Goal: Task Accomplishment & Management: Manage account settings

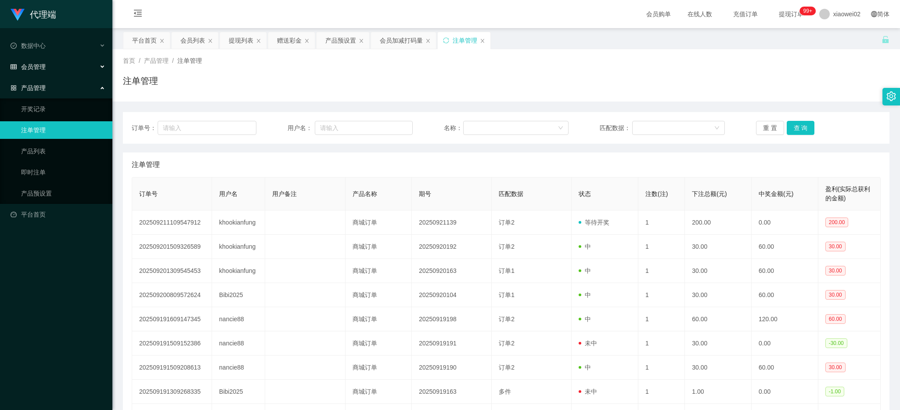
click at [58, 70] on div "会员管理" at bounding box center [56, 67] width 112 height 18
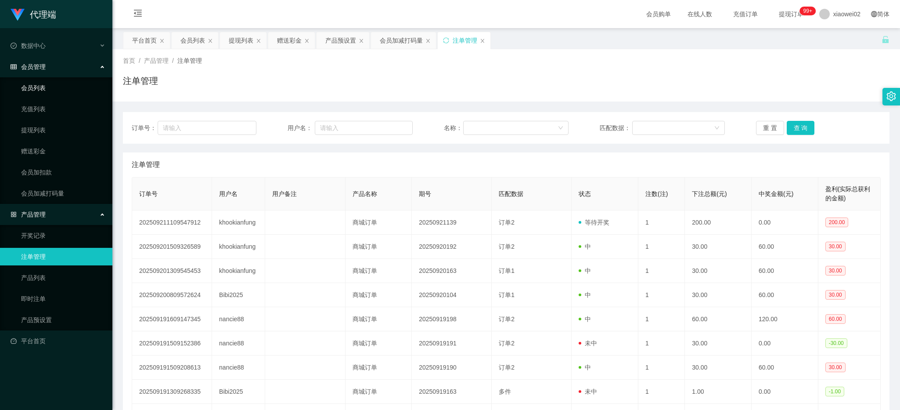
click at [58, 86] on link "会员列表" at bounding box center [63, 88] width 84 height 18
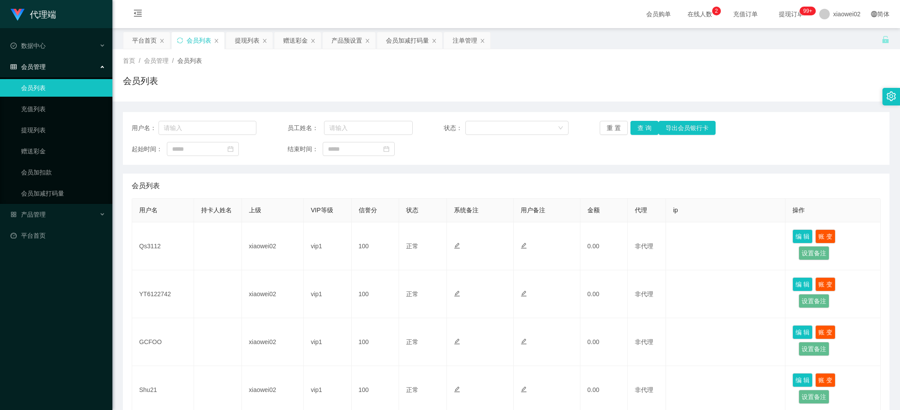
click at [866, 91] on div "会员列表" at bounding box center [506, 84] width 767 height 20
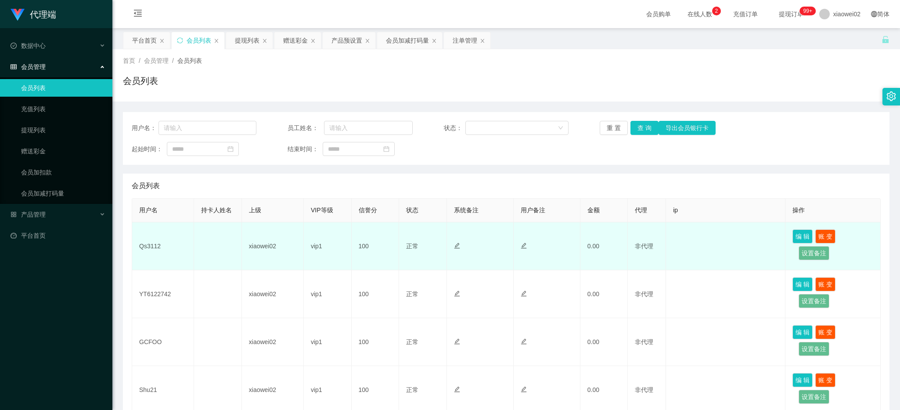
click at [154, 249] on td "Qs3112" at bounding box center [163, 246] width 62 height 48
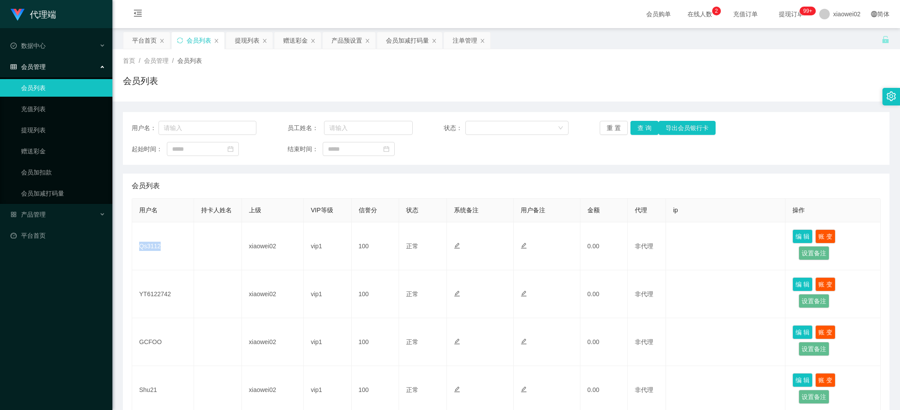
copy td "Qs3112"
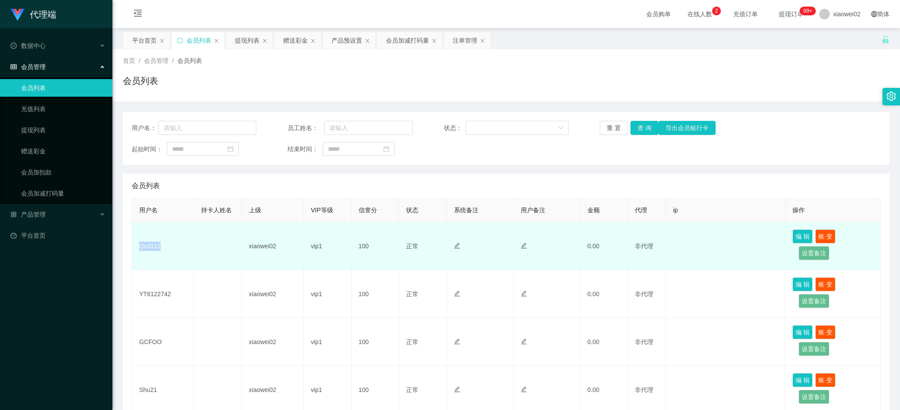
click at [150, 249] on td "Qs3112" at bounding box center [163, 246] width 62 height 48
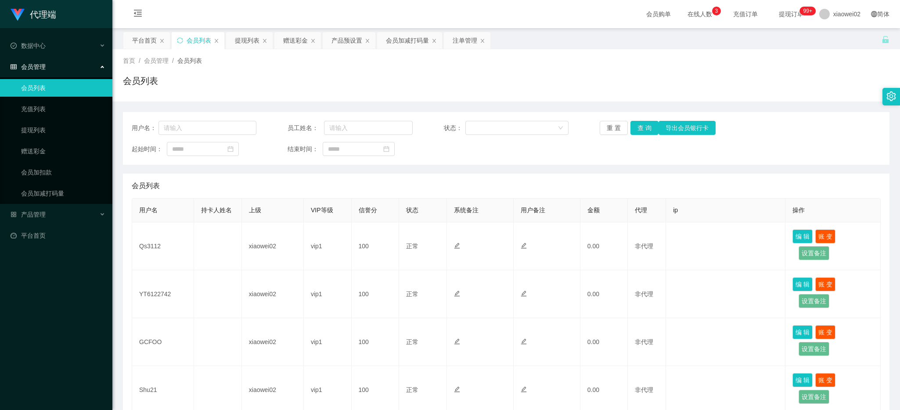
click at [223, 100] on div "首页 / 会员管理 / 会员列表 / 会员列表 用户名： 员工姓名： 状态： 重 置 查 询 导出会员银行卡 起始时间： 结束时间： 会员列表 用户名 持卡人…" at bounding box center [506, 389] width 767 height 680
click at [30, 214] on span "产品管理" at bounding box center [28, 214] width 35 height 7
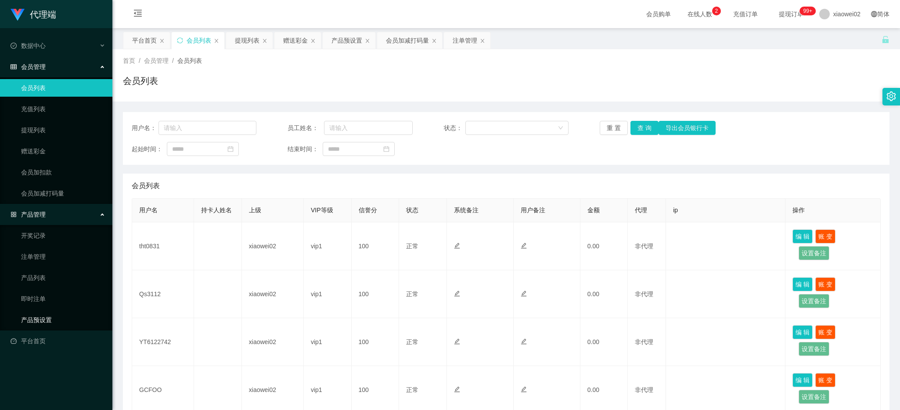
click at [58, 314] on link "产品预设置" at bounding box center [63, 320] width 84 height 18
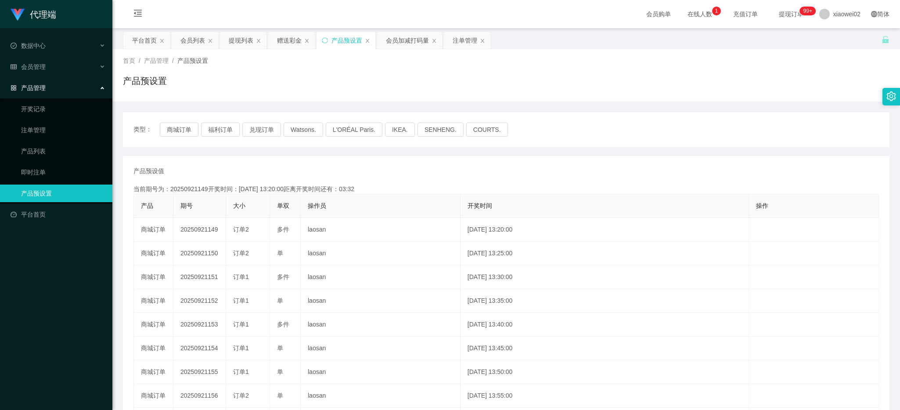
drag, startPoint x: 426, startPoint y: 158, endPoint x: 406, endPoint y: 157, distance: 19.8
click at [426, 159] on div "产品预设值 添加期号 当前期号为：20250921149开奖时间：[DATE] 13:20:00距离开奖时间还有：03:32 产品 期号 大小 单双 操作员 …" at bounding box center [506, 325] width 767 height 338
click at [78, 131] on link "注单管理" at bounding box center [63, 130] width 84 height 18
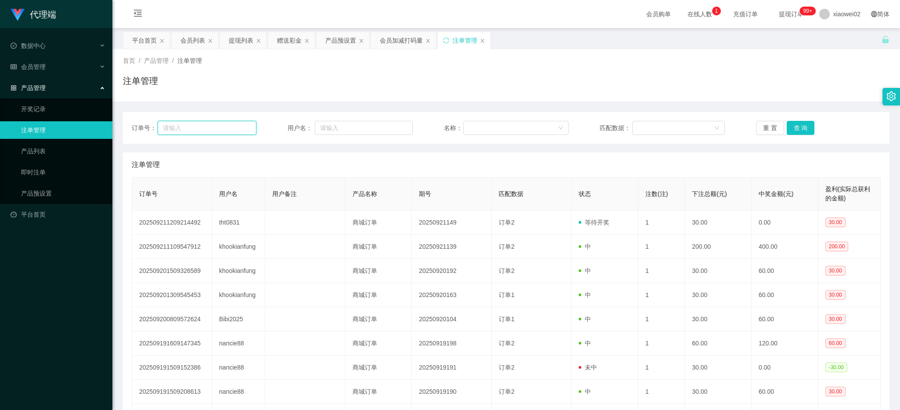
click at [211, 133] on input "text" at bounding box center [207, 128] width 99 height 14
click at [352, 130] on input "text" at bounding box center [364, 128] width 98 height 14
paste input "tht0831"
type input "tht0831"
click at [793, 130] on button "查 询" at bounding box center [801, 128] width 28 height 14
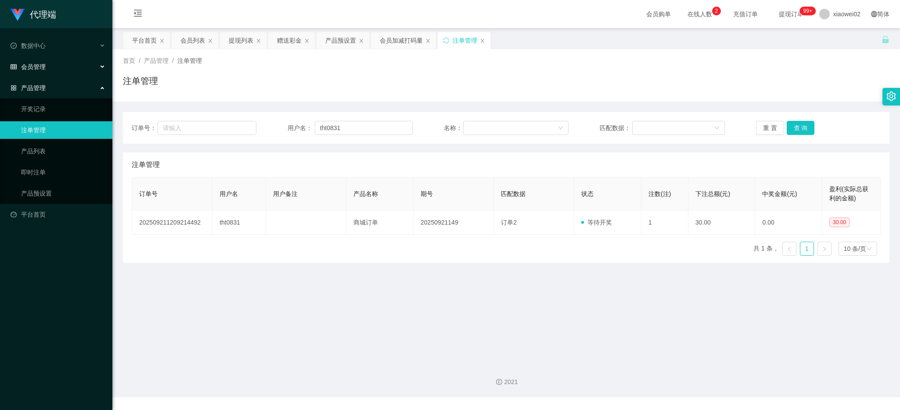
click at [71, 67] on div "会员管理" at bounding box center [56, 67] width 112 height 18
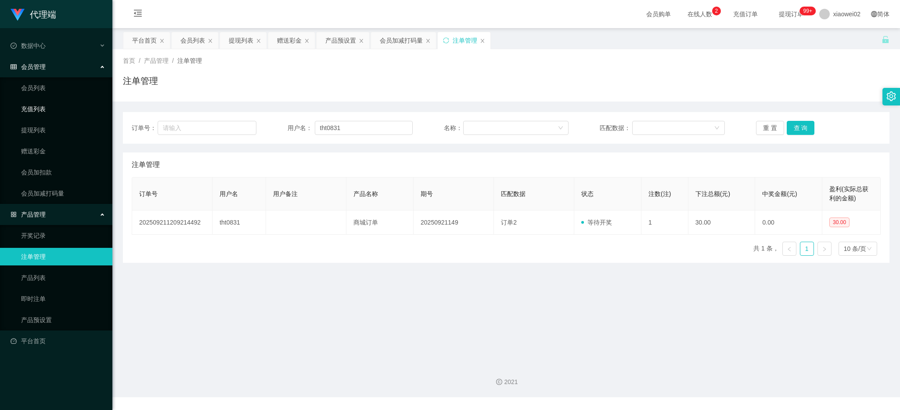
click at [62, 115] on link "充值列表" at bounding box center [63, 109] width 84 height 18
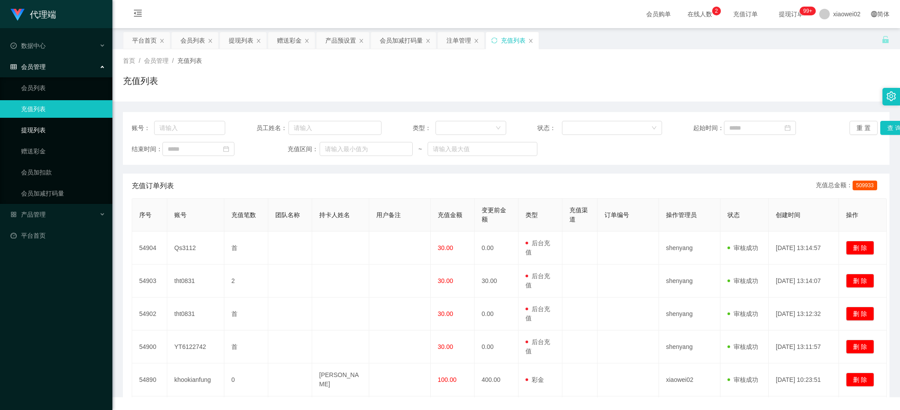
click at [59, 128] on link "提现列表" at bounding box center [63, 130] width 84 height 18
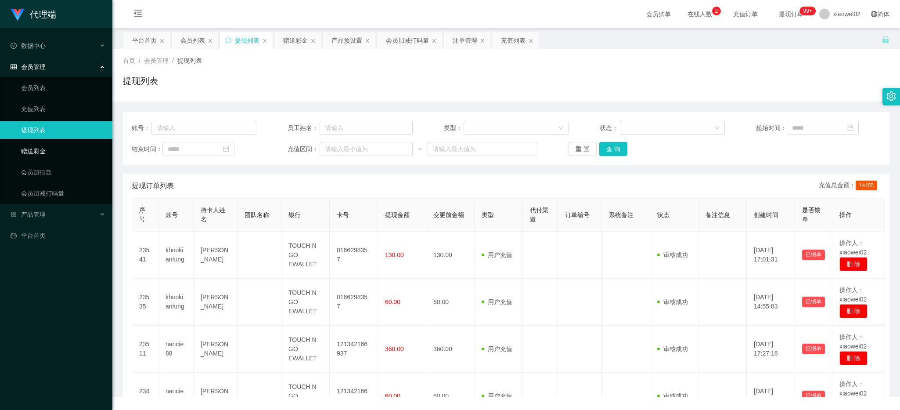
click at [58, 152] on link "赠送彩金" at bounding box center [63, 151] width 84 height 18
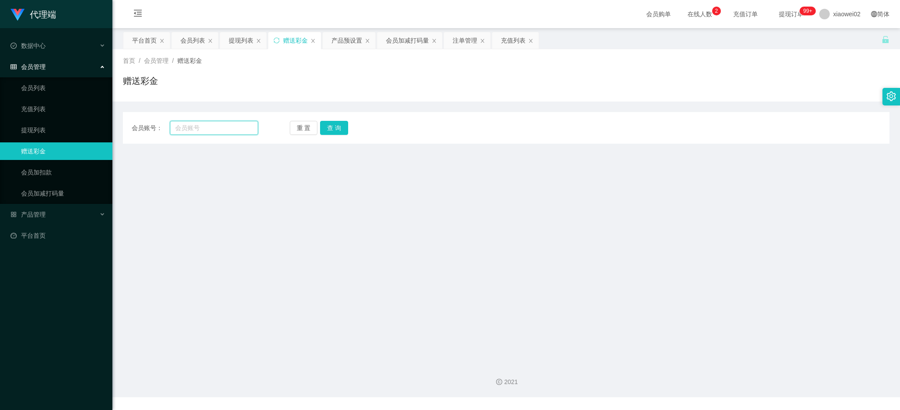
click at [206, 132] on input "text" at bounding box center [214, 128] width 88 height 14
paste input "tht0831"
type input "tht0831"
click at [330, 131] on button "查 询" at bounding box center [334, 128] width 28 height 14
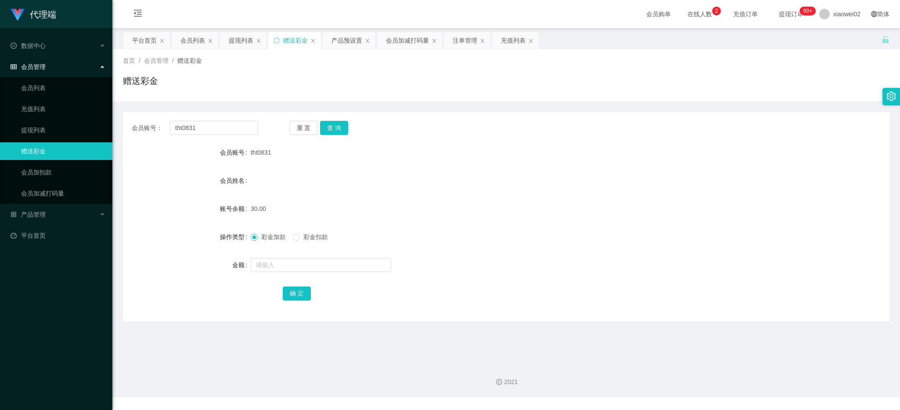
click at [48, 145] on link "赠送彩金" at bounding box center [63, 151] width 84 height 18
drag, startPoint x: 48, startPoint y: 145, endPoint x: 183, endPoint y: 132, distance: 135.0
click at [50, 145] on link "赠送彩金" at bounding box center [63, 151] width 84 height 18
drag, startPoint x: 213, startPoint y: 129, endPoint x: 106, endPoint y: 115, distance: 108.0
click at [109, 115] on section "代理端 数据中心 会员管理 会员列表 充值列表 提现列表 赠送彩金 会员加扣款 会员加减打码量 产品管理 开奖记录 注单管理 产品列表 即时注单 产品预设置 …" at bounding box center [450, 198] width 900 height 397
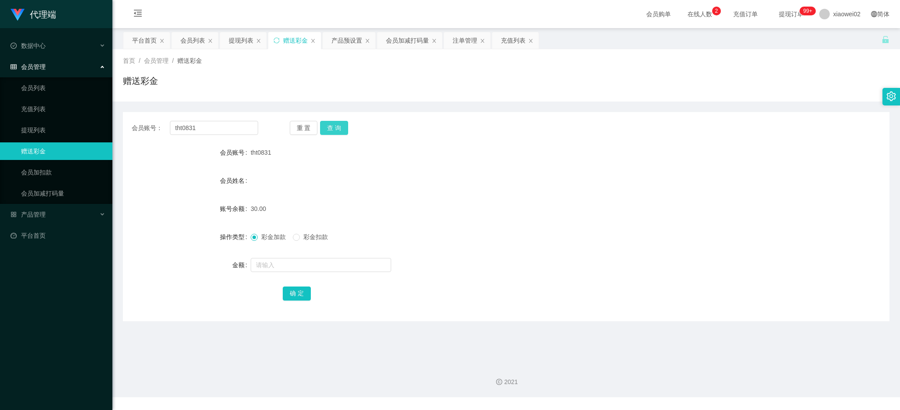
click at [337, 132] on button "查 询" at bounding box center [334, 128] width 28 height 14
click at [283, 264] on input "text" at bounding box center [321, 265] width 141 height 14
type input "30"
click at [321, 231] on div "彩金加款 彩金扣款" at bounding box center [474, 237] width 447 height 18
click at [313, 243] on div "彩金加款 彩金扣款" at bounding box center [474, 237] width 447 height 18
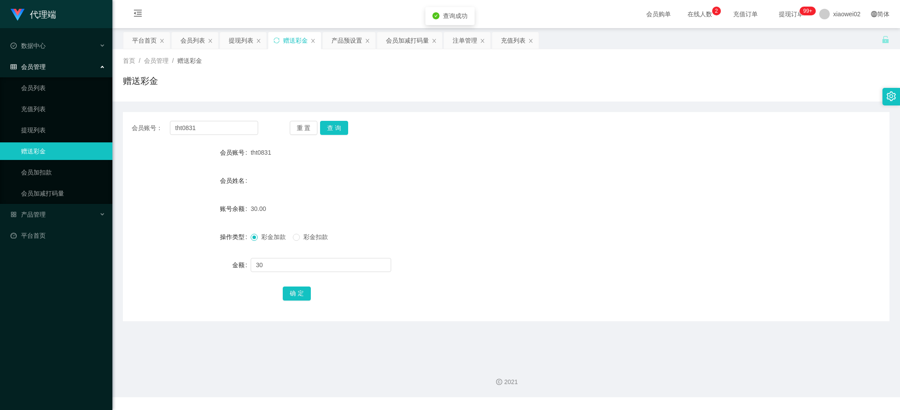
click at [315, 239] on span "彩金扣款" at bounding box center [316, 236] width 32 height 7
click at [292, 291] on button "确 定" at bounding box center [297, 293] width 28 height 14
click at [75, 88] on link "会员列表" at bounding box center [63, 88] width 84 height 18
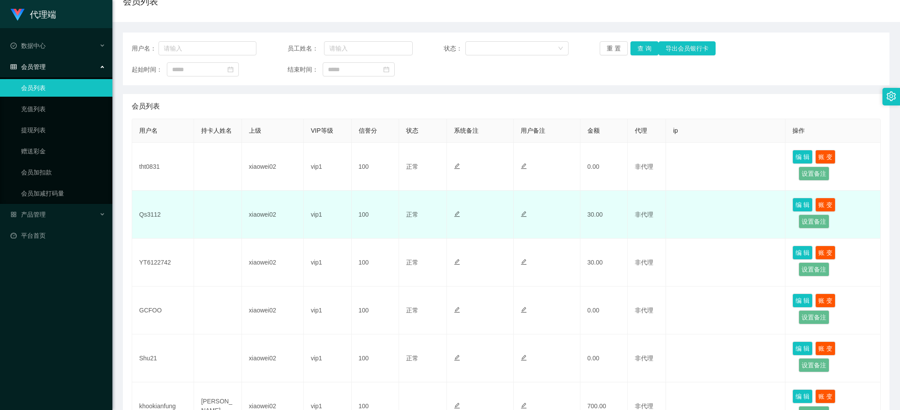
scroll to position [146, 0]
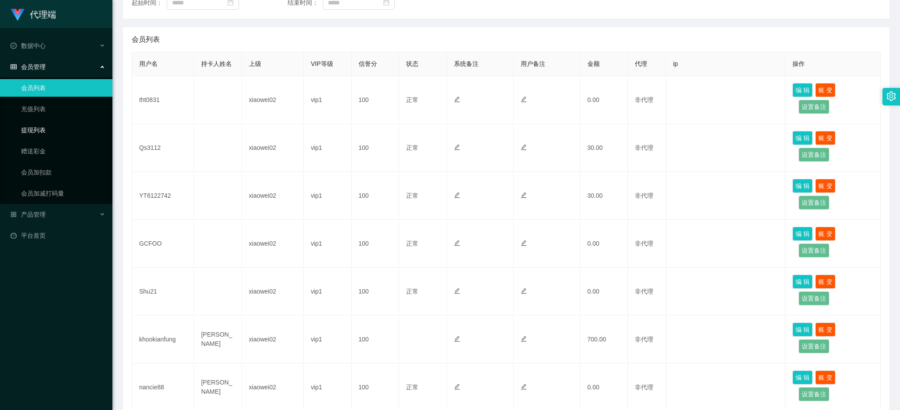
click at [54, 124] on link "提现列表" at bounding box center [63, 130] width 84 height 18
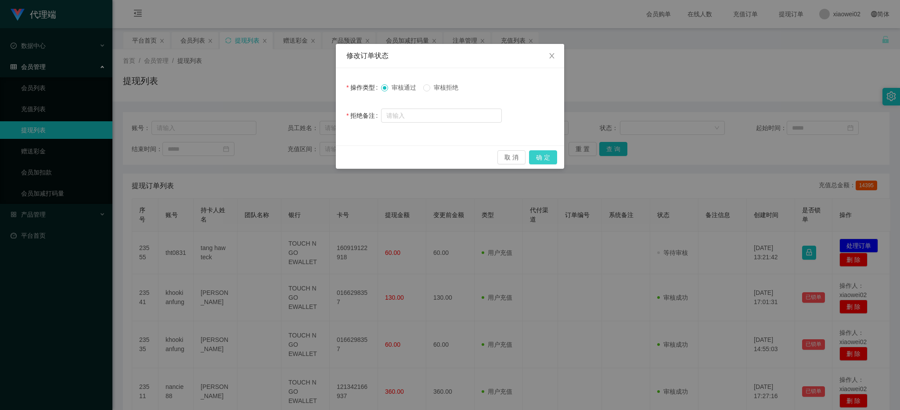
click at [543, 152] on button "确 定" at bounding box center [543, 157] width 28 height 14
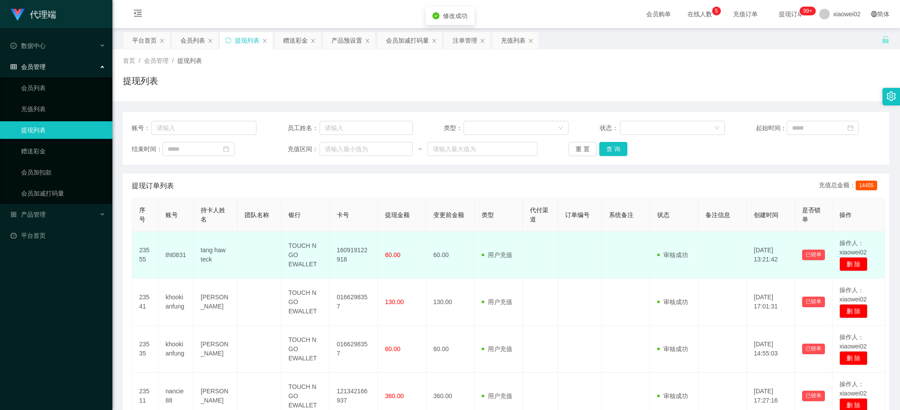
click at [353, 252] on td "160919122918" at bounding box center [354, 254] width 48 height 47
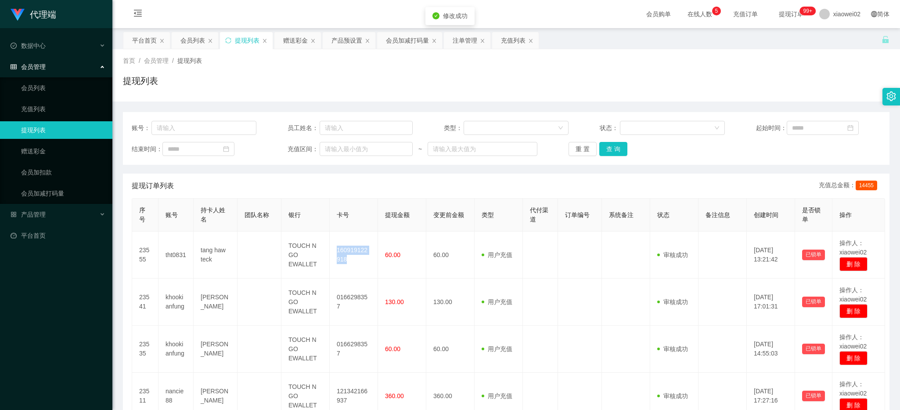
copy td "160919122918"
click at [67, 152] on link "赠送彩金" at bounding box center [63, 151] width 84 height 18
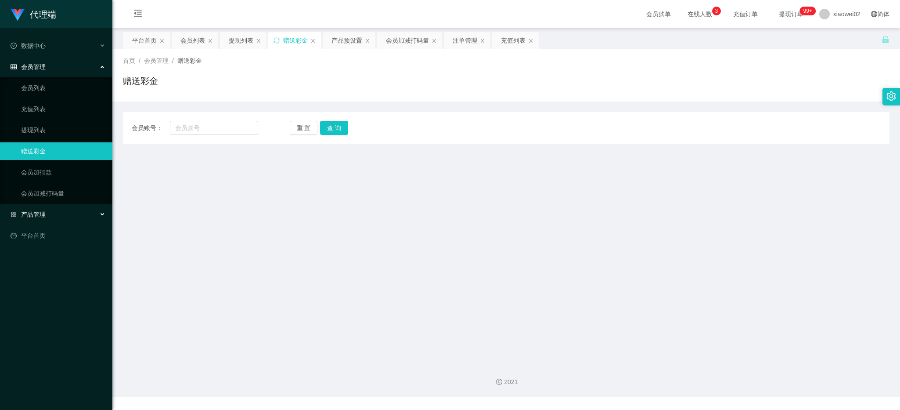
click at [47, 211] on div "产品管理" at bounding box center [56, 215] width 112 height 18
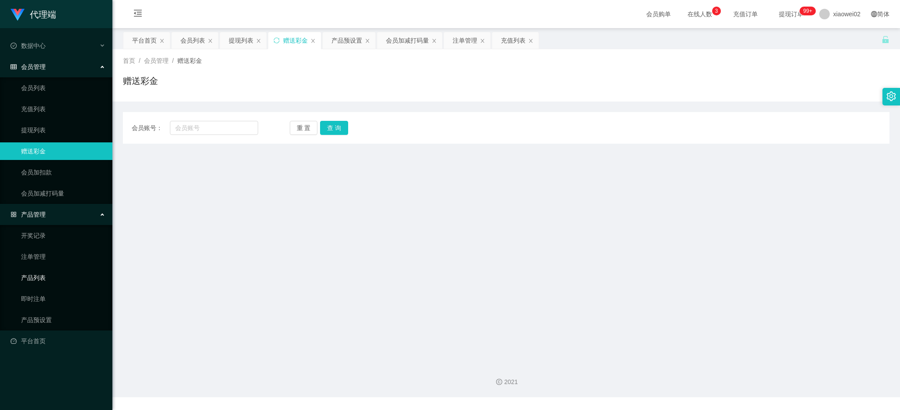
click at [47, 273] on link "产品列表" at bounding box center [63, 278] width 84 height 18
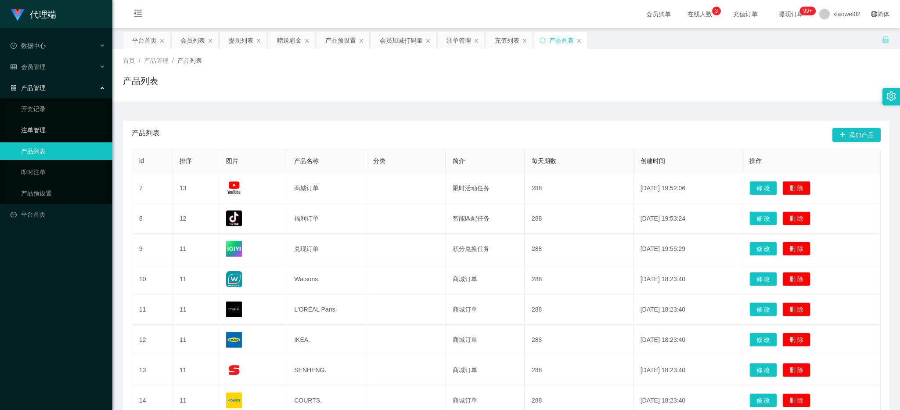
drag, startPoint x: 43, startPoint y: 124, endPoint x: 73, endPoint y: 133, distance: 31.4
click at [43, 124] on link "注单管理" at bounding box center [63, 130] width 84 height 18
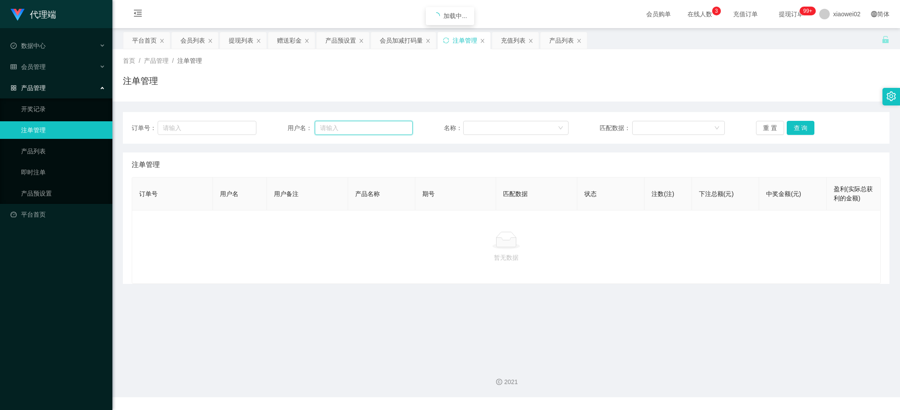
click at [321, 126] on input "text" at bounding box center [364, 128] width 98 height 14
paste input "YT6122742"
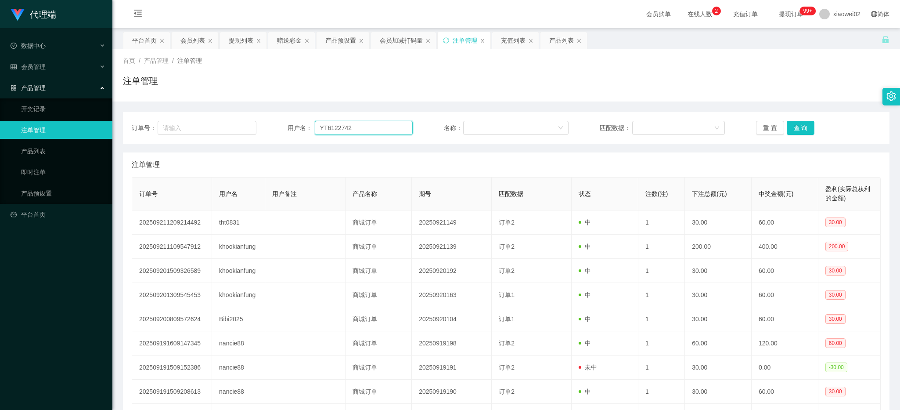
type input "YT6122742"
click at [804, 123] on button "查 询" at bounding box center [801, 128] width 28 height 14
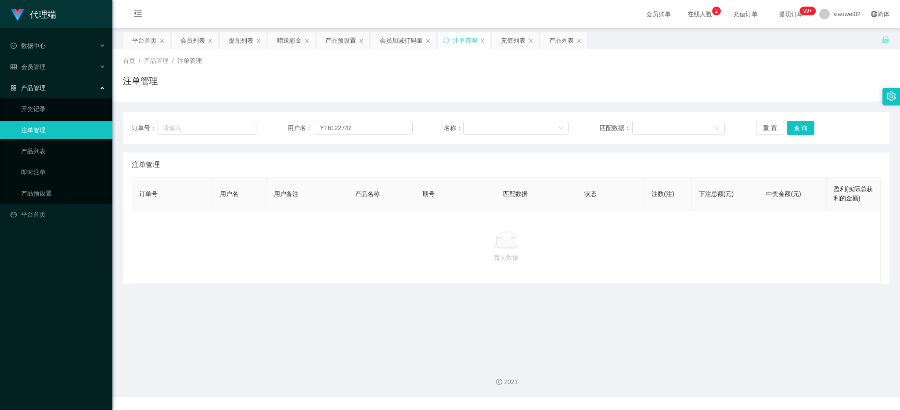
click at [789, 136] on div "订单号： 用户名： YT6122742 名称： 匹配数据： 重 置 查 询" at bounding box center [506, 128] width 767 height 32
drag, startPoint x: 789, startPoint y: 136, endPoint x: 791, endPoint y: 128, distance: 8.2
click at [791, 128] on button "查 询" at bounding box center [801, 128] width 28 height 14
click at [791, 128] on div "重 置 查 询" at bounding box center [818, 128] width 125 height 14
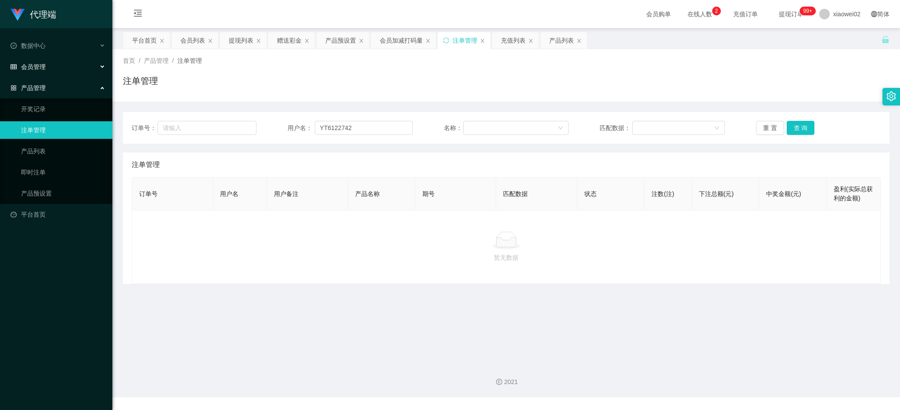
click at [44, 69] on span "会员管理" at bounding box center [28, 66] width 35 height 7
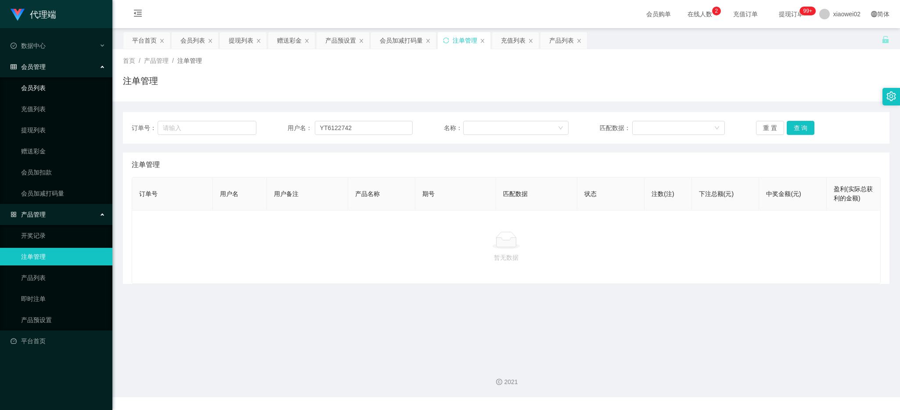
click at [43, 89] on link "会员列表" at bounding box center [63, 88] width 84 height 18
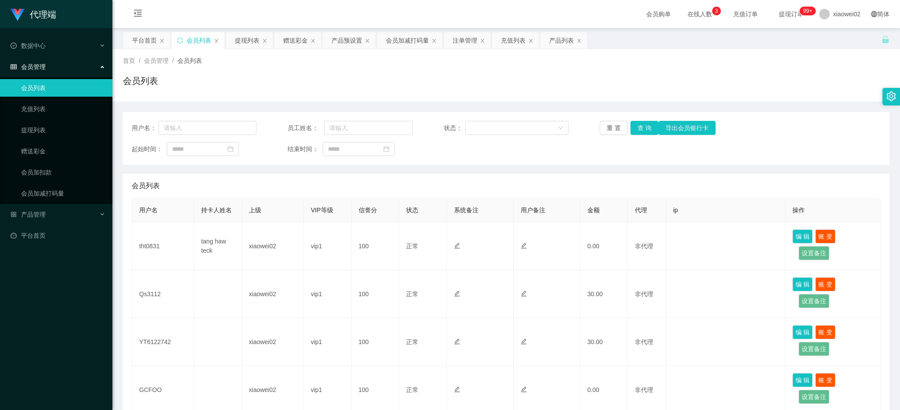
scroll to position [73, 0]
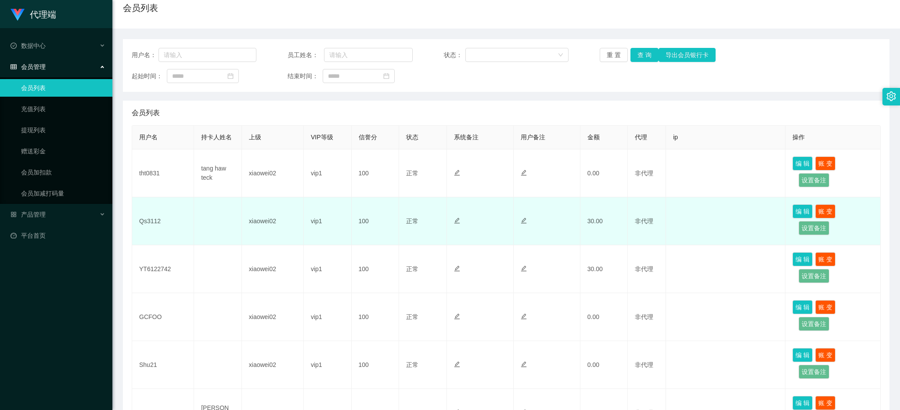
drag, startPoint x: 415, startPoint y: 244, endPoint x: 209, endPoint y: 64, distance: 273.5
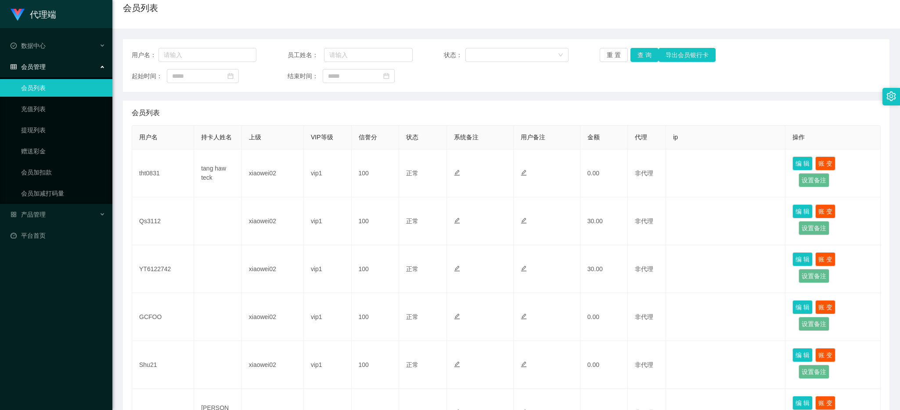
click at [415, 244] on td "正常 禁止登录 禁止投注" at bounding box center [423, 221] width 48 height 48
click at [33, 0] on h1 "代理端" at bounding box center [43, 14] width 26 height 28
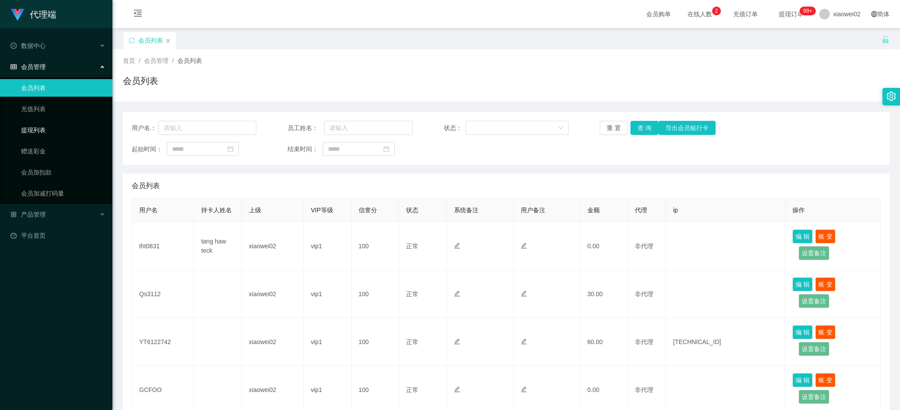
click at [72, 129] on link "提现列表" at bounding box center [63, 130] width 84 height 18
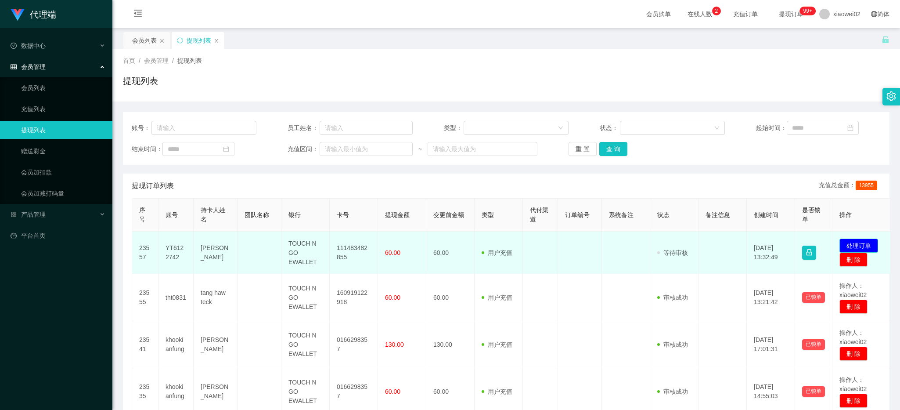
click at [855, 242] on button "处理订单" at bounding box center [859, 245] width 39 height 14
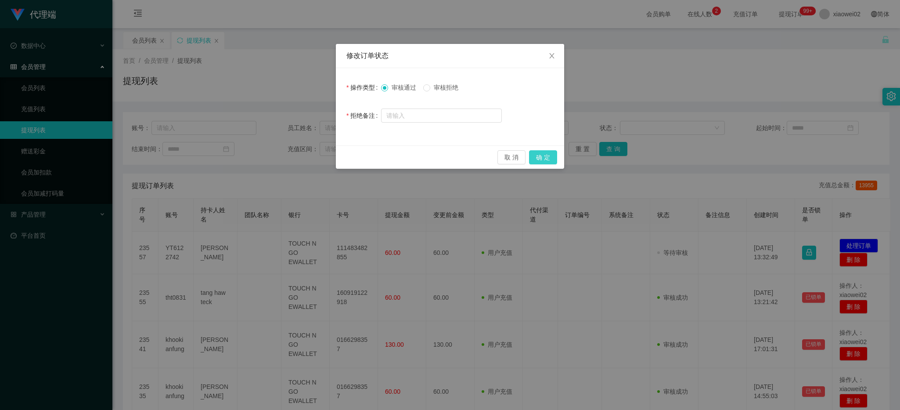
click at [548, 159] on button "确 定" at bounding box center [543, 157] width 28 height 14
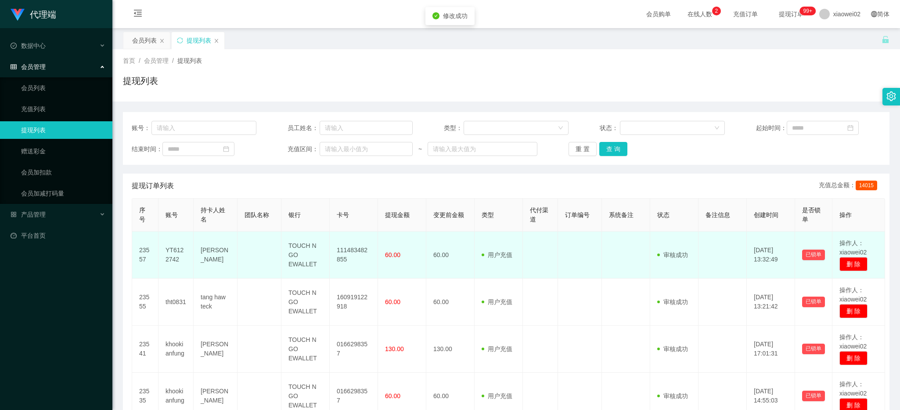
click at [351, 257] on td "111483482855" at bounding box center [354, 254] width 48 height 47
click at [352, 249] on td "111483482855" at bounding box center [354, 254] width 48 height 47
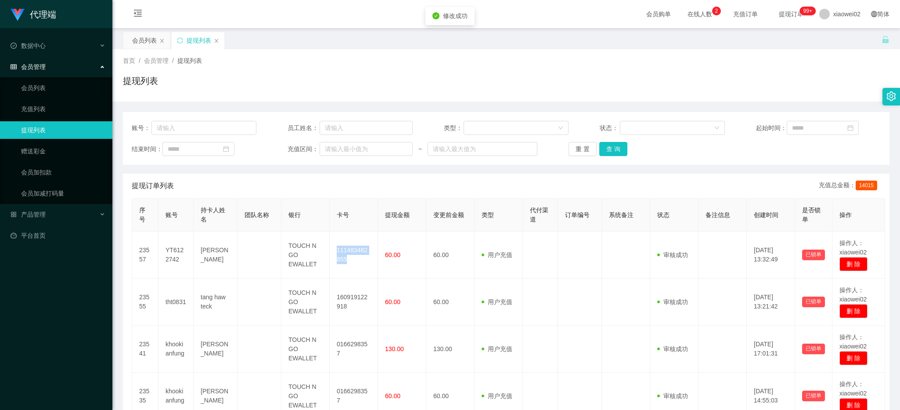
copy td "111483482855"
click at [47, 90] on link "会员列表" at bounding box center [63, 88] width 84 height 18
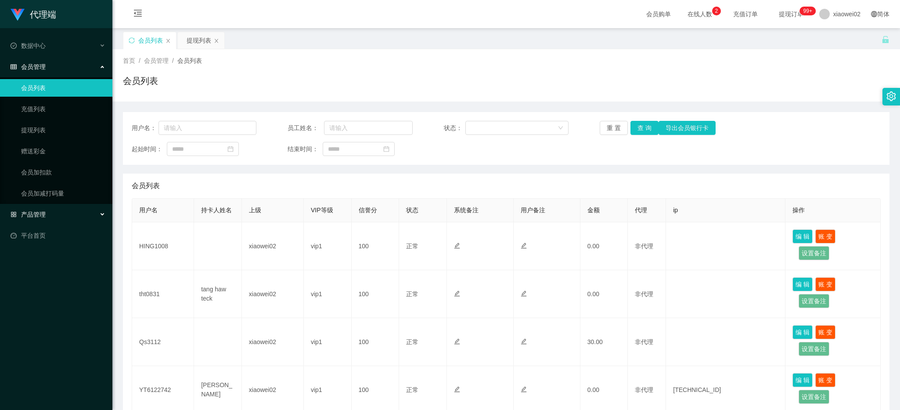
click at [44, 216] on span "产品管理" at bounding box center [28, 214] width 35 height 7
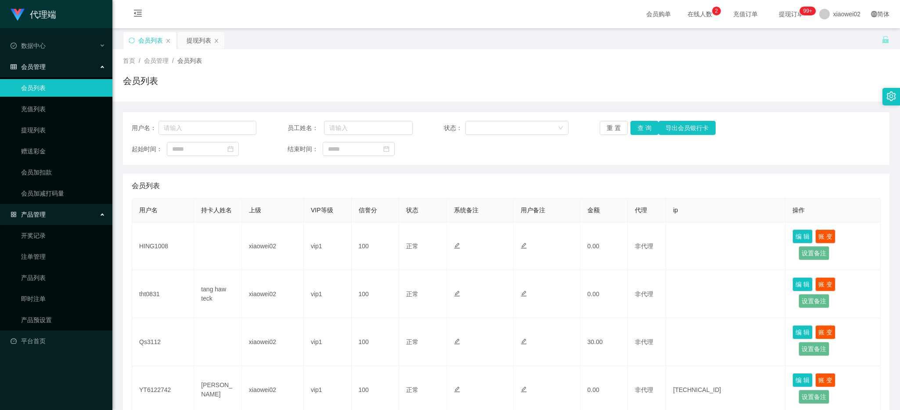
click at [40, 330] on ul "数据中心 会员管理 会员列表 充值列表 提现列表 赠送彩金 会员加扣款 会员加减打码量 产品管理 开奖记录 注单管理 产品列表 即时注单 产品预设置 平台首页" at bounding box center [56, 193] width 112 height 330
click at [42, 319] on link "产品预设置" at bounding box center [63, 320] width 84 height 18
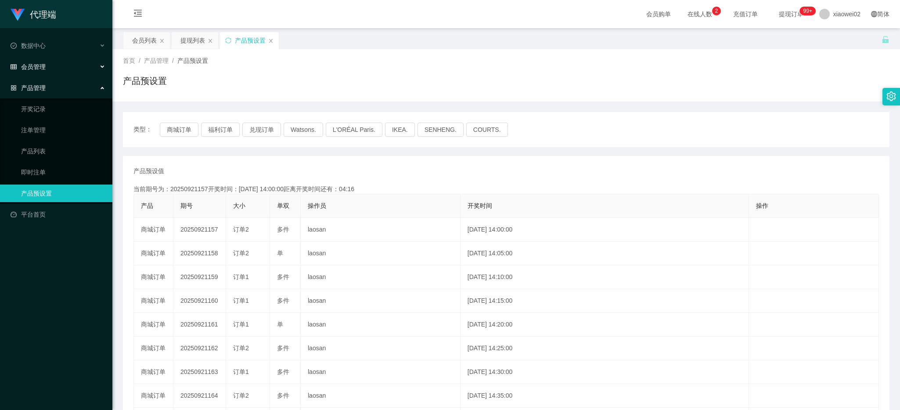
click at [46, 68] on div "会员管理" at bounding box center [56, 67] width 112 height 18
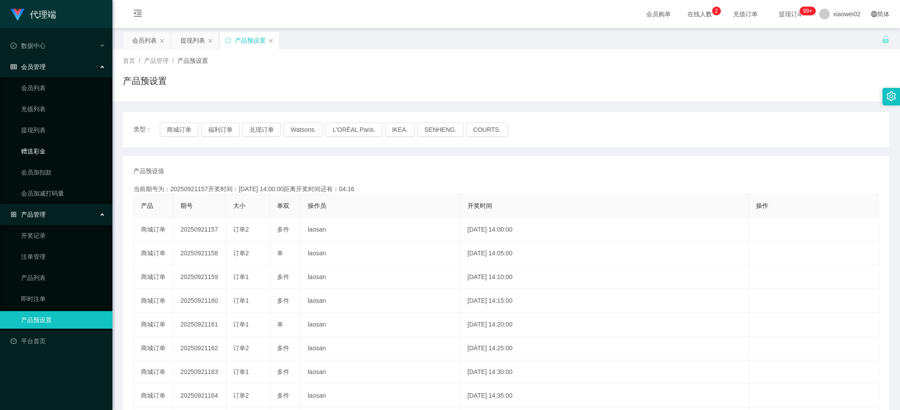
click at [43, 148] on link "赠送彩金" at bounding box center [63, 151] width 84 height 18
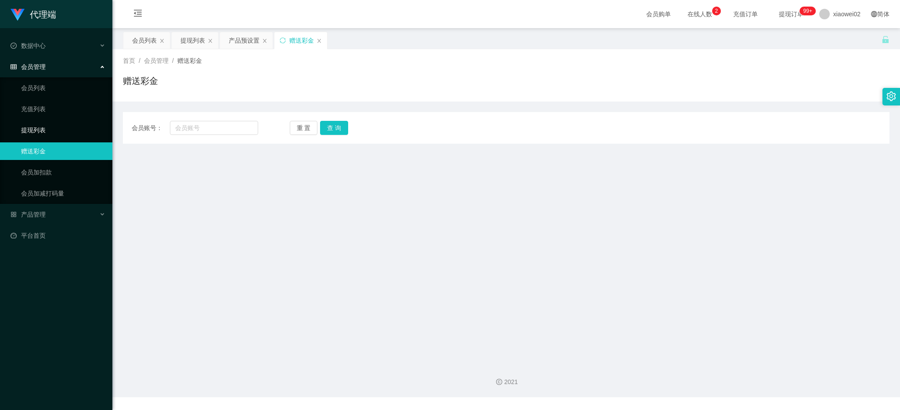
click at [70, 123] on link "提现列表" at bounding box center [63, 130] width 84 height 18
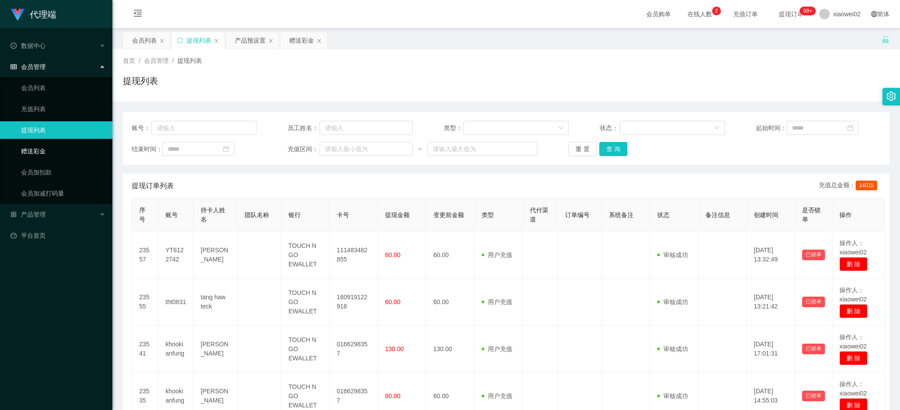
click at [62, 153] on link "赠送彩金" at bounding box center [63, 151] width 84 height 18
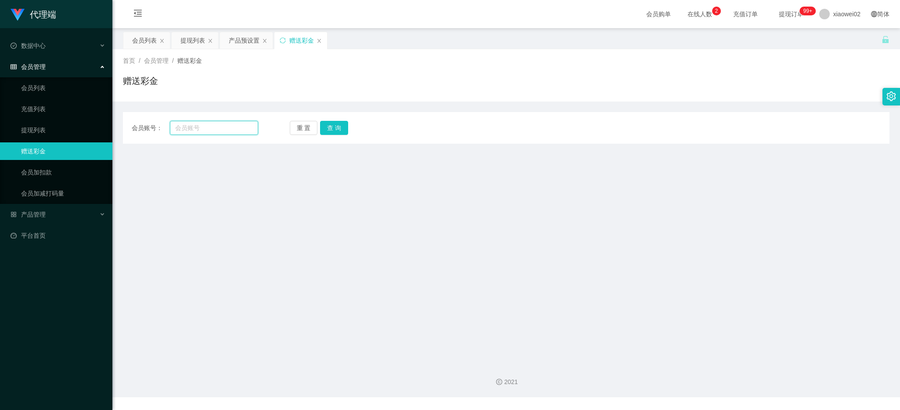
click at [188, 132] on input "text" at bounding box center [214, 128] width 88 height 14
paste input "HING1008"
type input "HING1008"
click at [339, 134] on button "查 询" at bounding box center [334, 128] width 28 height 14
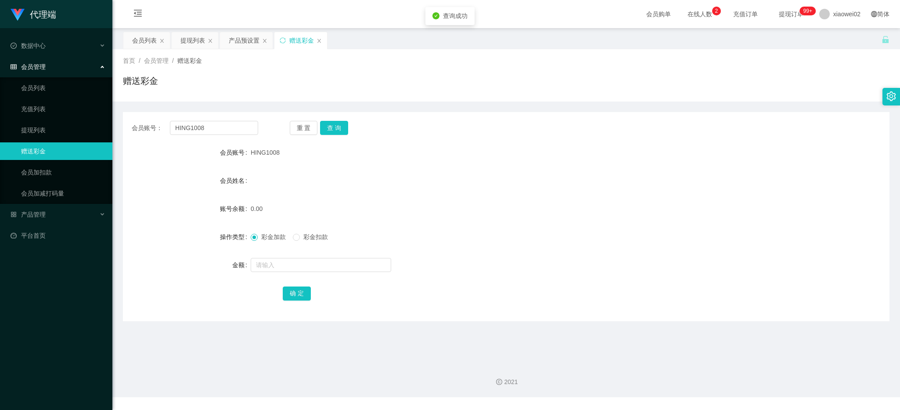
click at [229, 135] on div "会员账号： HING1008 重 置 查 询 会员账号 HING1008 会员姓名 账号余额 0.00 操作类型 彩金加款 彩金扣款 金额 确 定" at bounding box center [506, 216] width 767 height 209
click at [299, 126] on button "重 置" at bounding box center [304, 128] width 28 height 14
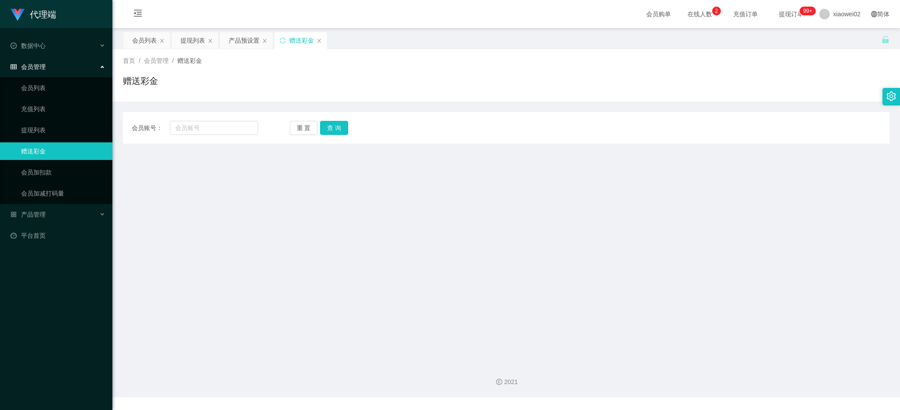
drag, startPoint x: 297, startPoint y: 257, endPoint x: 316, endPoint y: 223, distance: 38.7
click at [304, 247] on main "关闭左侧 关闭右侧 关闭其它 刷新页面 会员列表 提现列表 产品预设置 赠送彩金 首页 / 会员管理 / 赠送彩金 / 赠送彩金 会员账号： 重 置 查 询 …" at bounding box center [506, 192] width 788 height 328
click at [51, 135] on link "提现列表" at bounding box center [63, 130] width 84 height 18
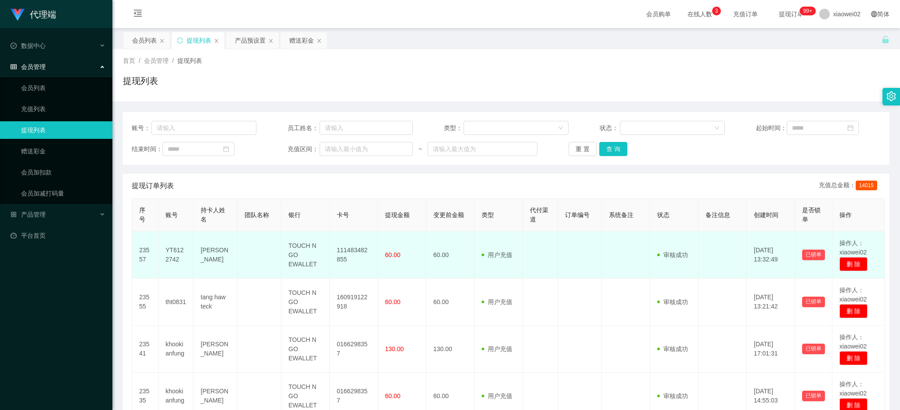
click at [310, 249] on td "TOUCH N GO EWALLET" at bounding box center [305, 254] width 48 height 47
click at [299, 248] on td "TOUCH N GO EWALLET" at bounding box center [305, 254] width 48 height 47
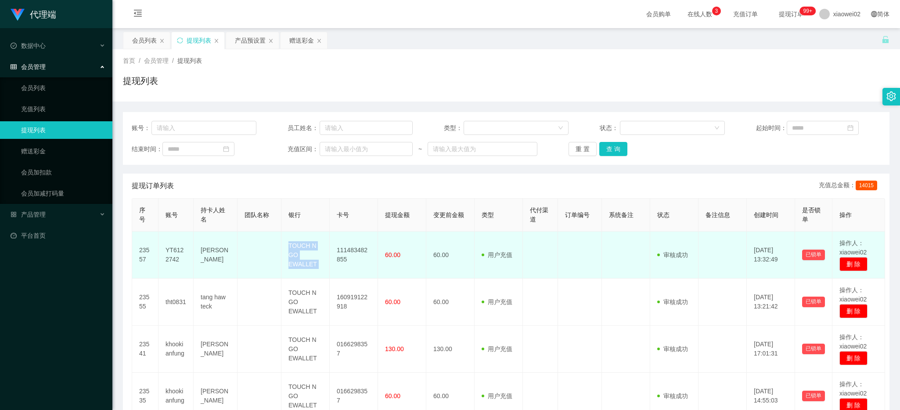
copy td "TOUCH N GO EWALLET"
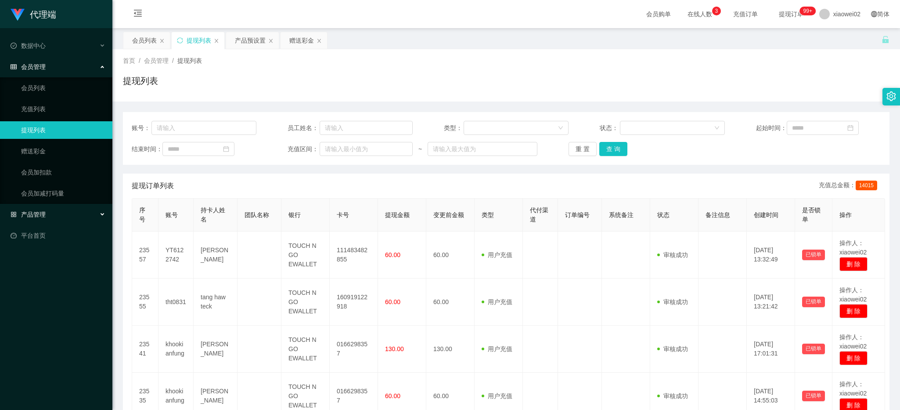
click at [58, 214] on div "产品管理" at bounding box center [56, 215] width 112 height 18
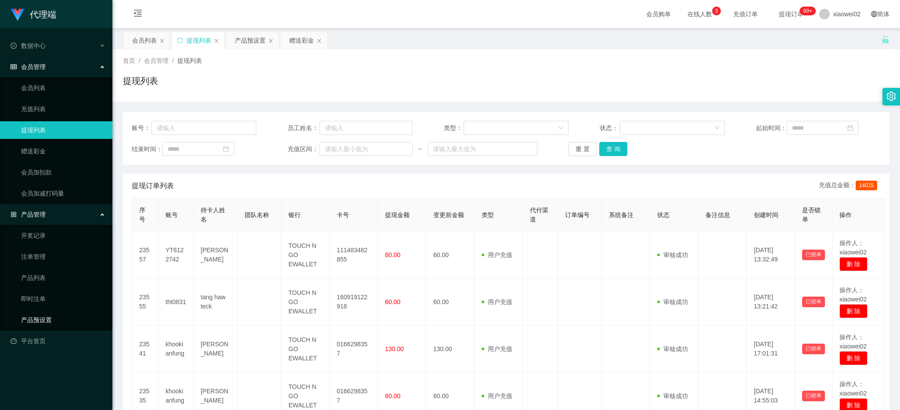
click at [43, 321] on link "产品预设置" at bounding box center [63, 320] width 84 height 18
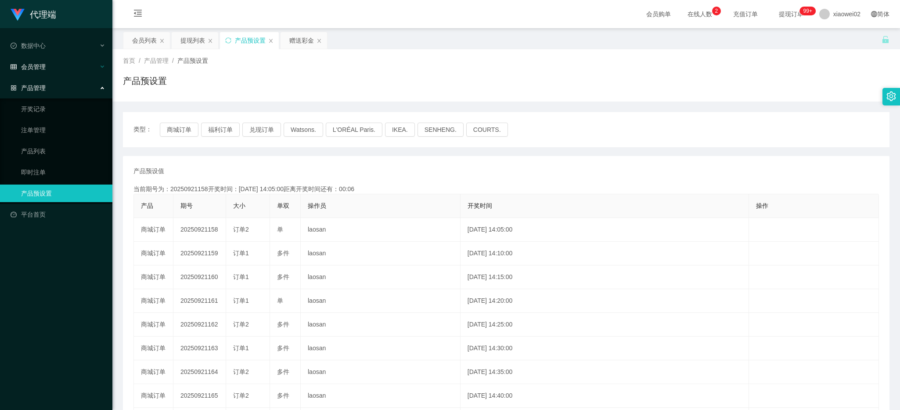
drag, startPoint x: 62, startPoint y: 81, endPoint x: 60, endPoint y: 75, distance: 6.5
click at [61, 79] on div "产品管理" at bounding box center [56, 88] width 112 height 18
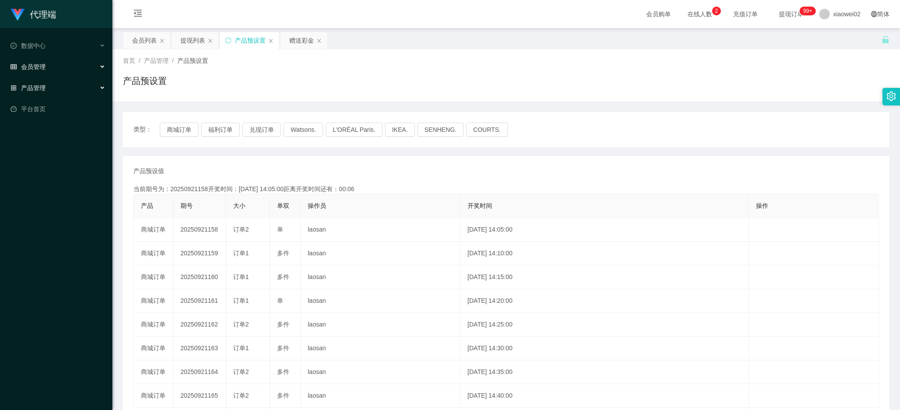
click at [60, 72] on div "会员管理" at bounding box center [56, 67] width 112 height 18
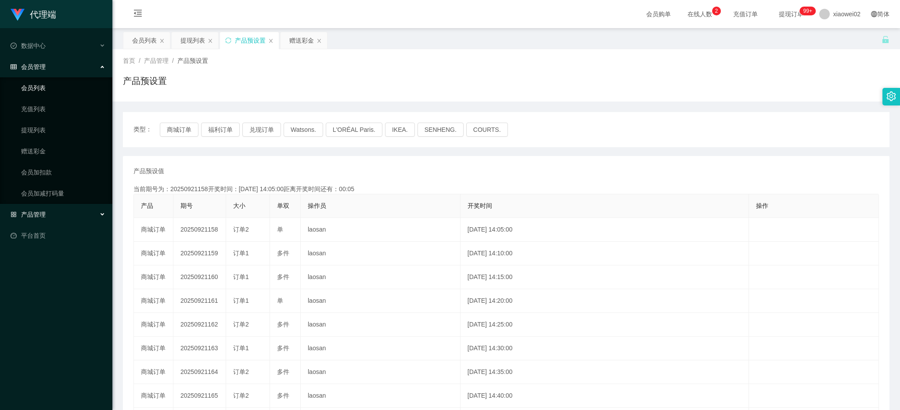
click at [54, 97] on ul "会员列表 充值列表 提现列表 赠送彩金 会员加扣款 会员加减打码量" at bounding box center [56, 140] width 112 height 126
click at [60, 91] on link "会员列表" at bounding box center [63, 88] width 84 height 18
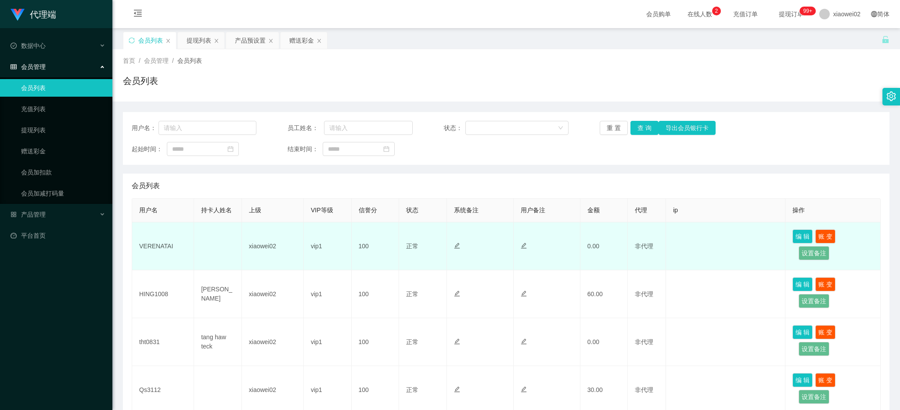
click at [171, 242] on td "VERENATAI" at bounding box center [163, 246] width 62 height 48
click at [165, 242] on td "VERENATAI" at bounding box center [163, 246] width 62 height 48
copy td "VERENATAI"
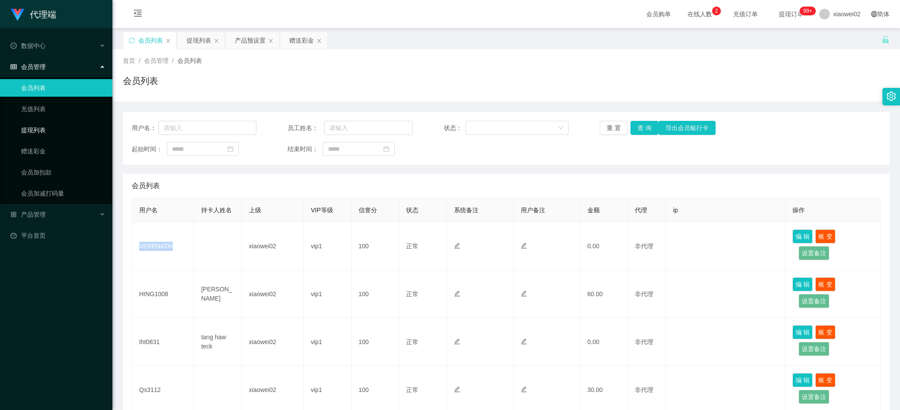
click at [51, 132] on link "提现列表" at bounding box center [63, 130] width 84 height 18
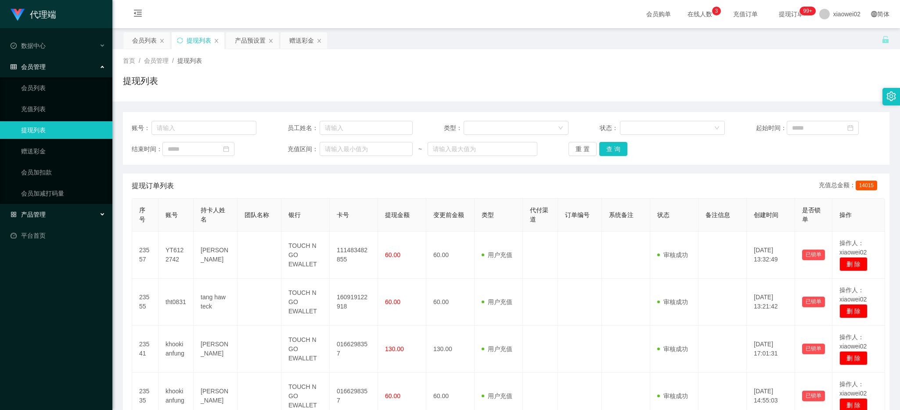
click at [55, 211] on div "产品管理" at bounding box center [56, 215] width 112 height 18
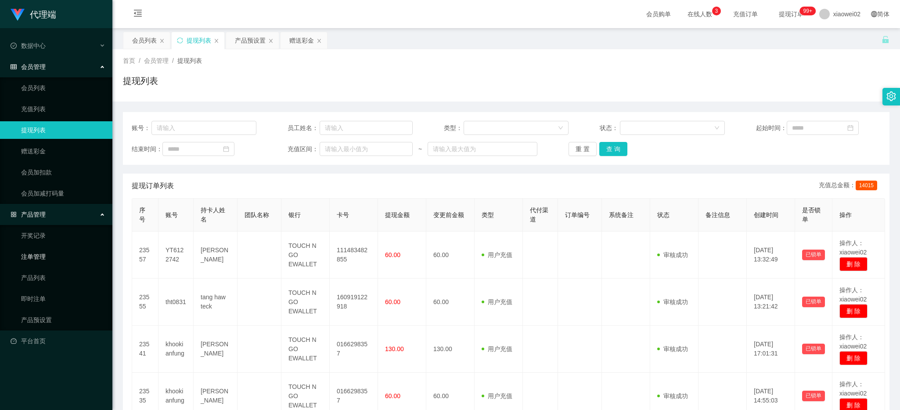
click at [53, 255] on link "注单管理" at bounding box center [63, 257] width 84 height 18
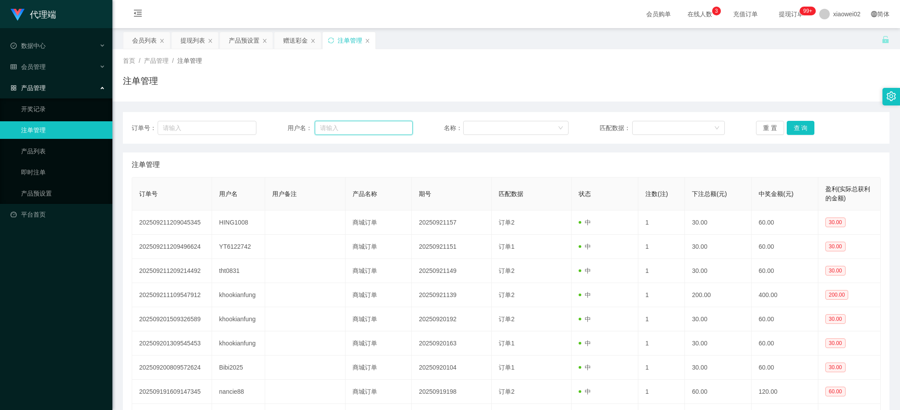
drag, startPoint x: 330, startPoint y: 131, endPoint x: 341, endPoint y: 128, distance: 11.3
click at [332, 131] on input "text" at bounding box center [364, 128] width 98 height 14
paste input "Qs3112"
type input "Qs3112"
click at [790, 132] on button "查 询" at bounding box center [801, 128] width 28 height 14
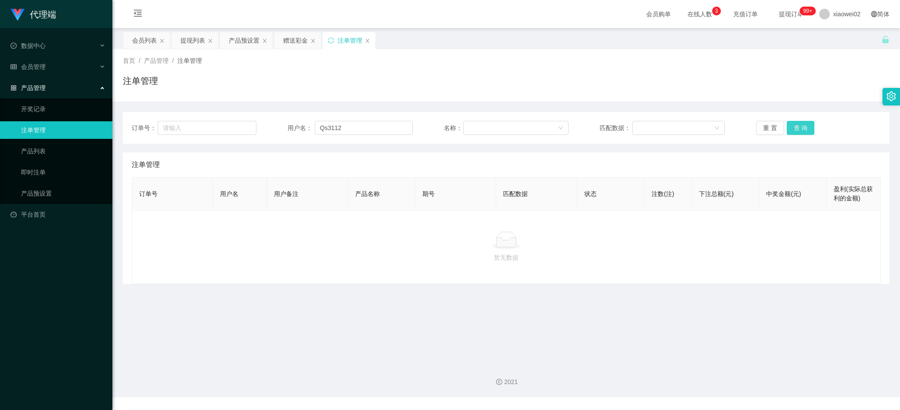
click at [793, 132] on button "查 询" at bounding box center [801, 128] width 28 height 14
click at [57, 68] on div "会员管理" at bounding box center [56, 67] width 112 height 18
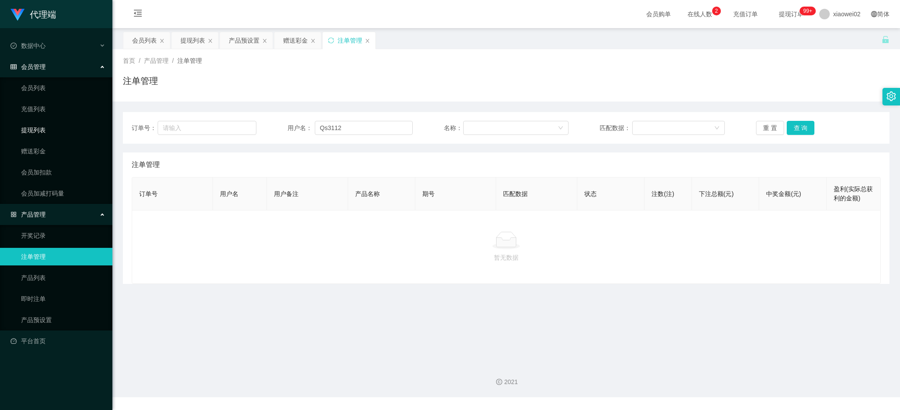
click at [31, 128] on link "提现列表" at bounding box center [63, 130] width 84 height 18
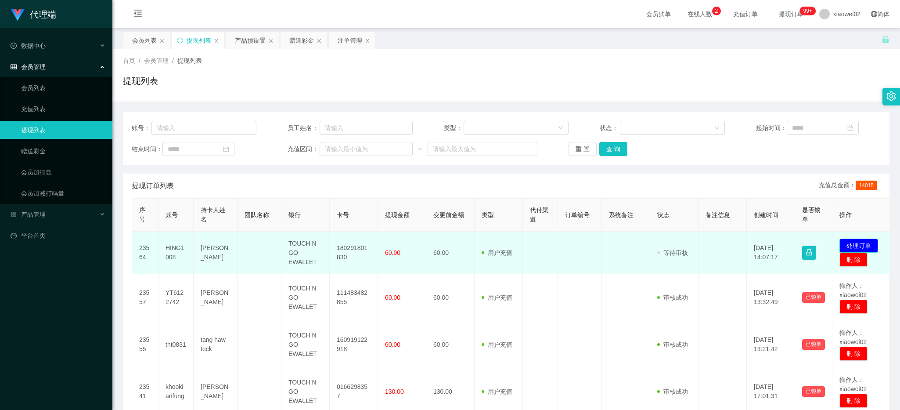
click at [862, 244] on button "处理订单" at bounding box center [859, 245] width 39 height 14
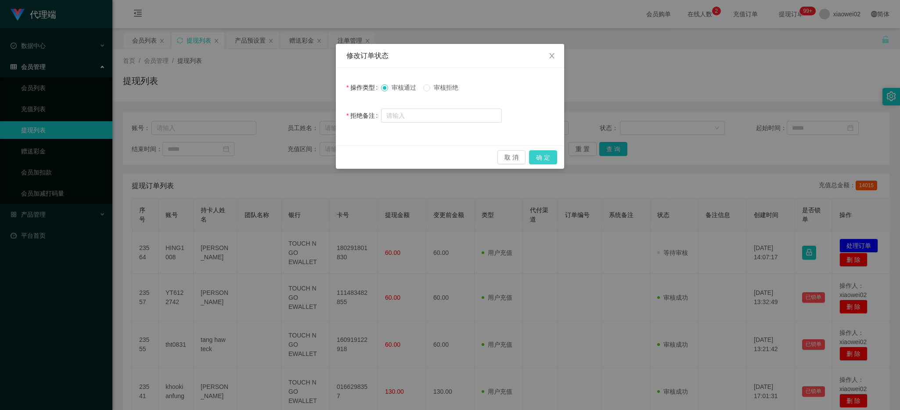
click at [537, 154] on button "确 定" at bounding box center [543, 157] width 28 height 14
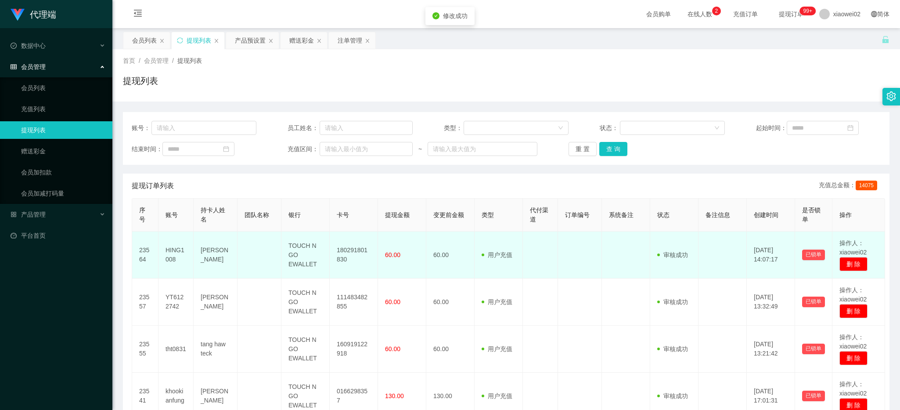
click at [361, 249] on td "180291801830" at bounding box center [354, 254] width 48 height 47
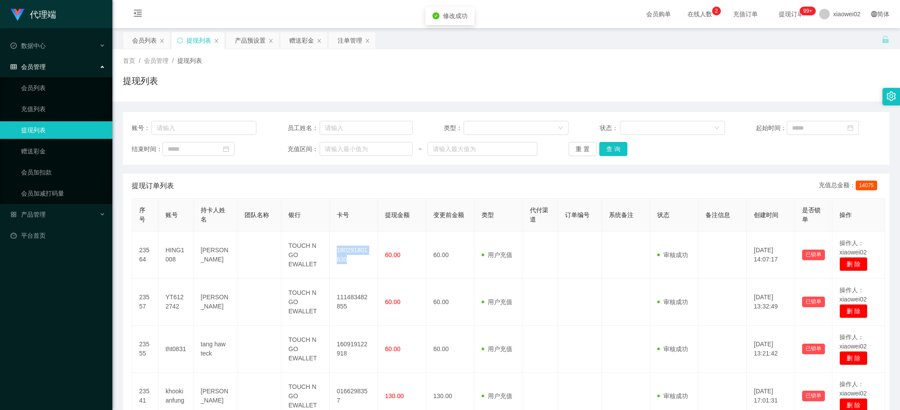
copy td "180291801830"
click at [61, 211] on div "产品管理" at bounding box center [56, 215] width 112 height 18
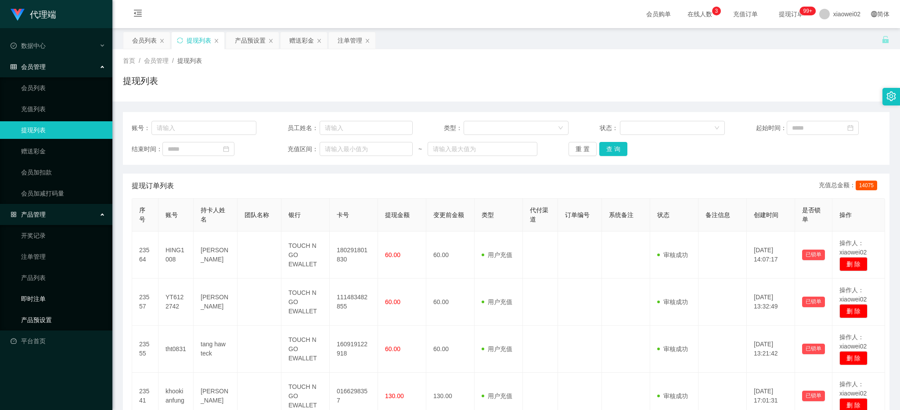
click at [40, 319] on link "产品预设置" at bounding box center [63, 320] width 84 height 18
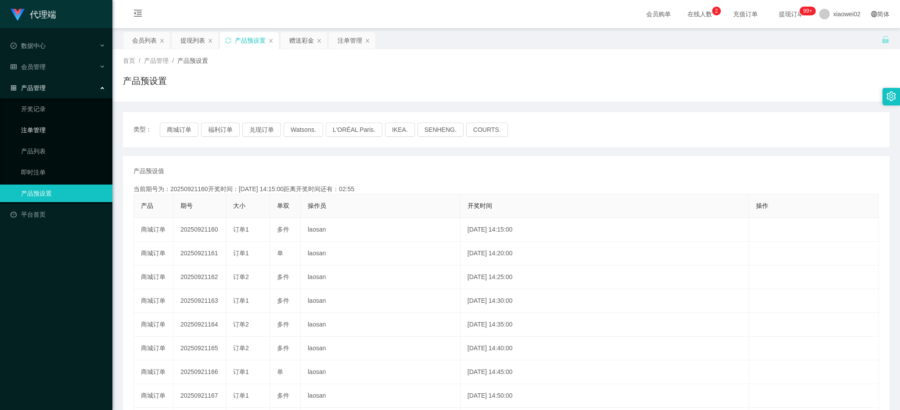
click at [47, 133] on link "注单管理" at bounding box center [63, 130] width 84 height 18
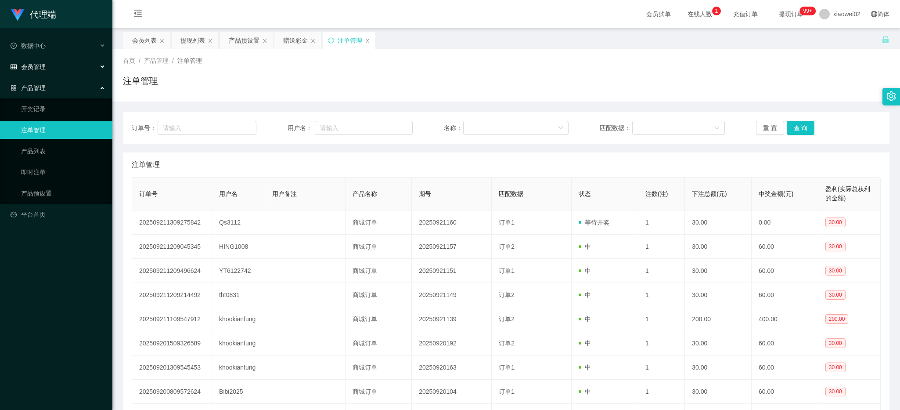
click at [53, 68] on div "会员管理" at bounding box center [56, 67] width 112 height 18
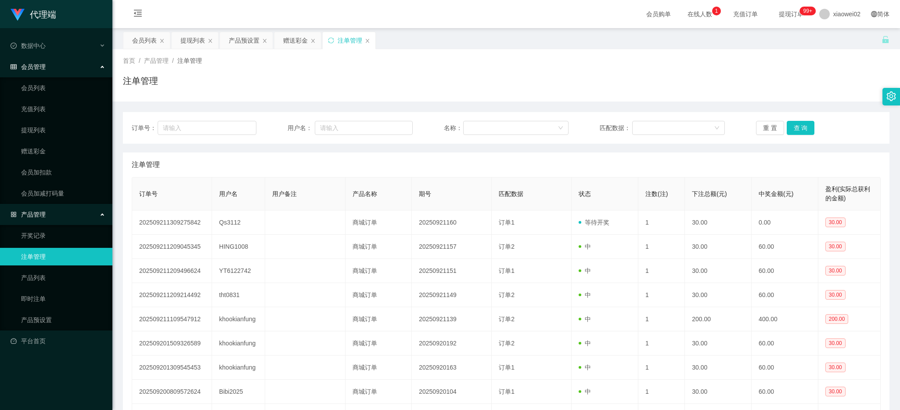
click at [45, 84] on link "会员列表" at bounding box center [63, 88] width 84 height 18
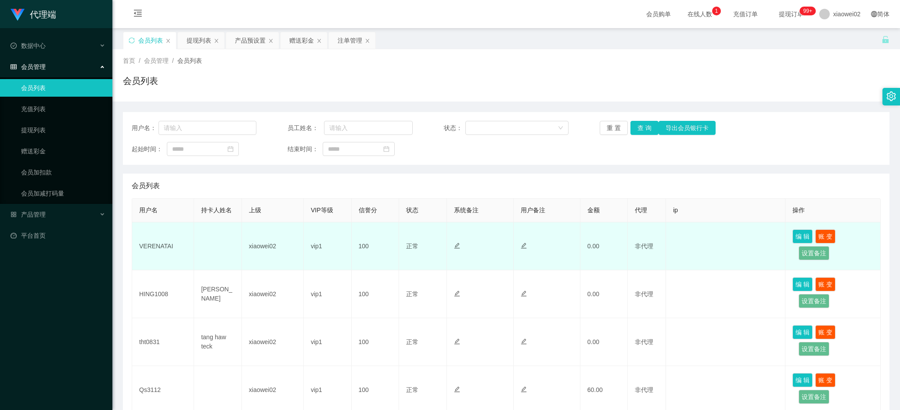
click at [145, 249] on td "VERENATAI" at bounding box center [163, 246] width 62 height 48
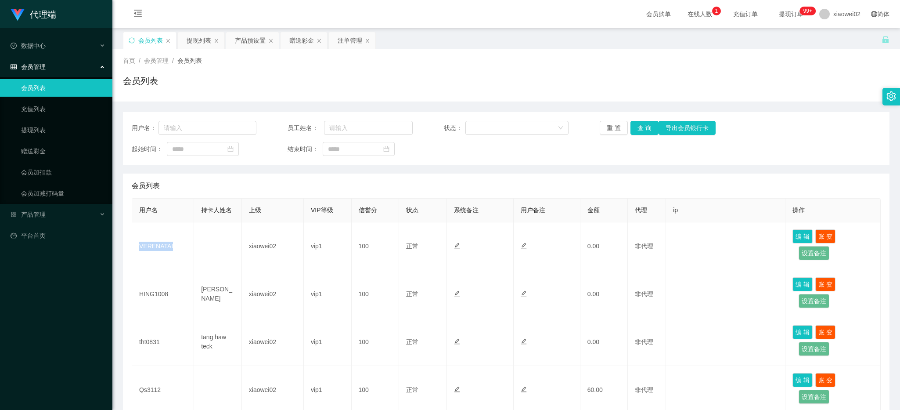
copy td "VERENATAI"
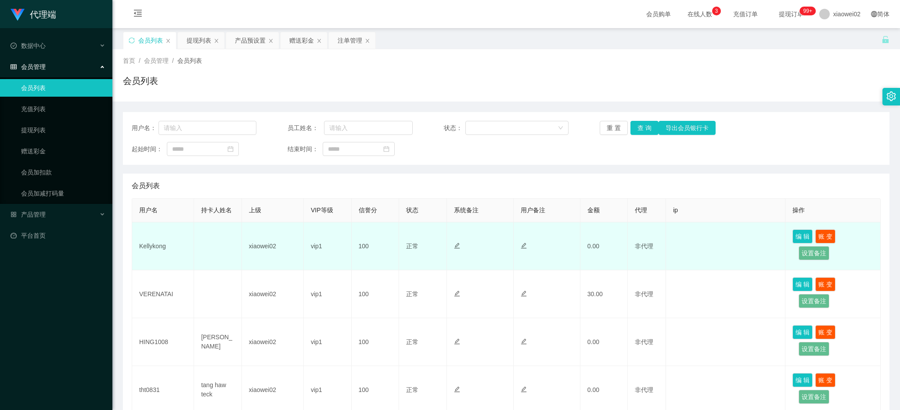
click at [168, 249] on td "Kellykong" at bounding box center [163, 246] width 62 height 48
click at [157, 242] on td "Kellykong" at bounding box center [163, 246] width 62 height 48
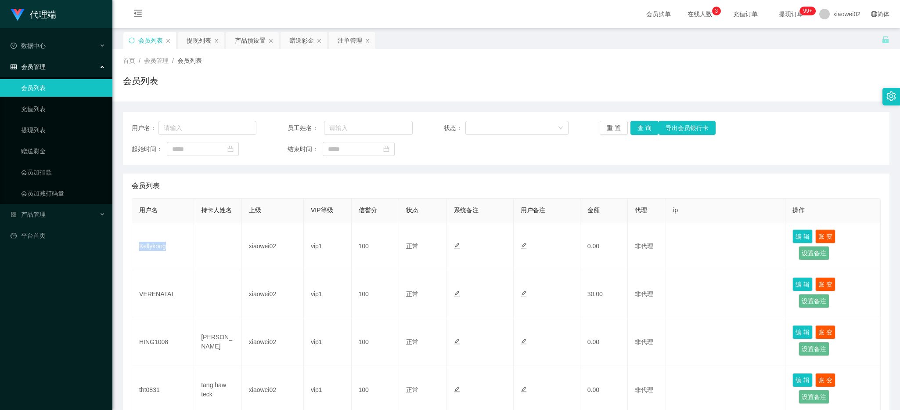
copy td "Kellykong"
click at [49, 208] on div "产品管理" at bounding box center [56, 215] width 112 height 18
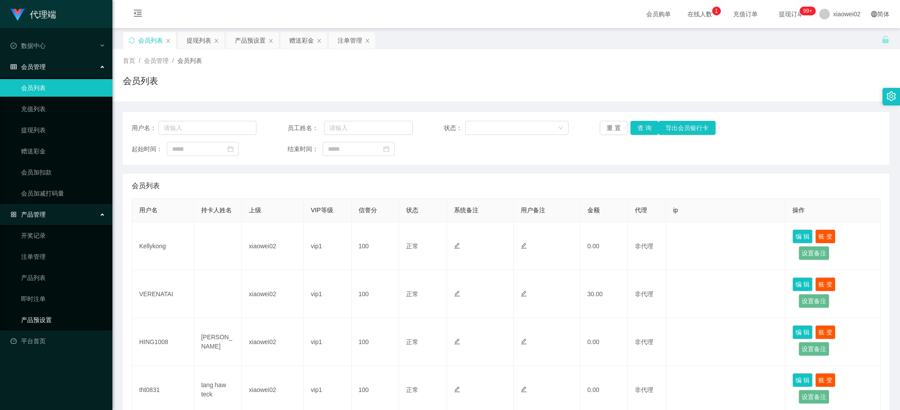
click at [66, 320] on link "产品预设置" at bounding box center [63, 320] width 84 height 18
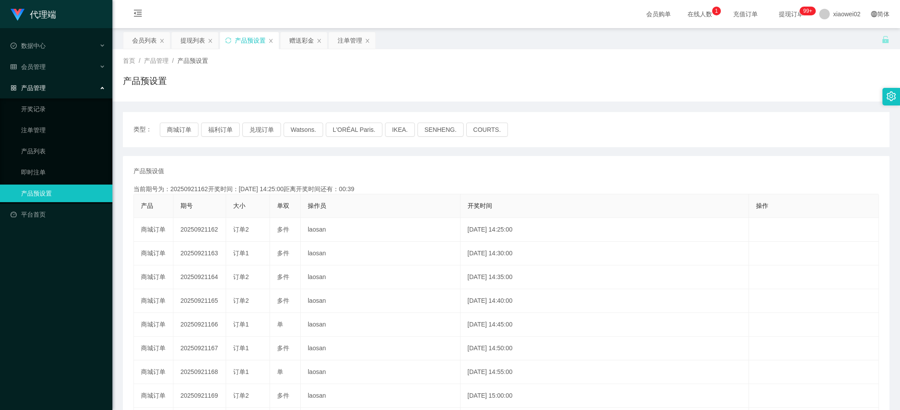
click at [53, 287] on div "代理端 数据中心 会员管理 产品管理 开奖记录 注单管理 产品列表 即时注单 产品预设置 平台首页" at bounding box center [56, 205] width 112 height 410
click at [43, 64] on span "会员管理" at bounding box center [28, 66] width 35 height 7
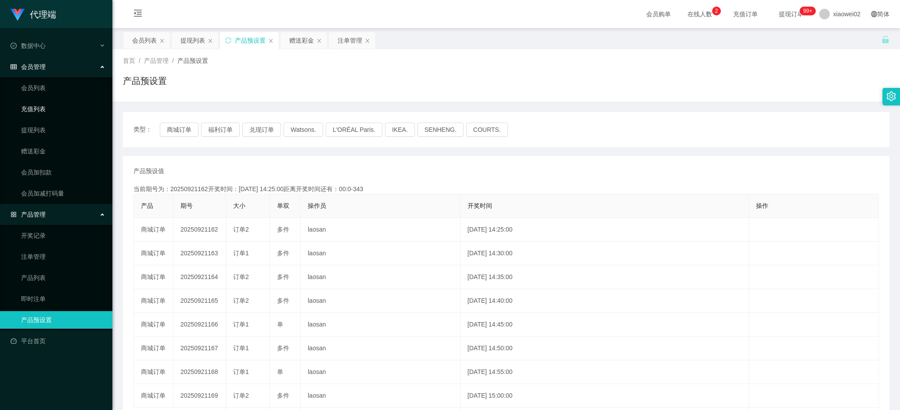
click at [47, 116] on link "充值列表" at bounding box center [63, 109] width 84 height 18
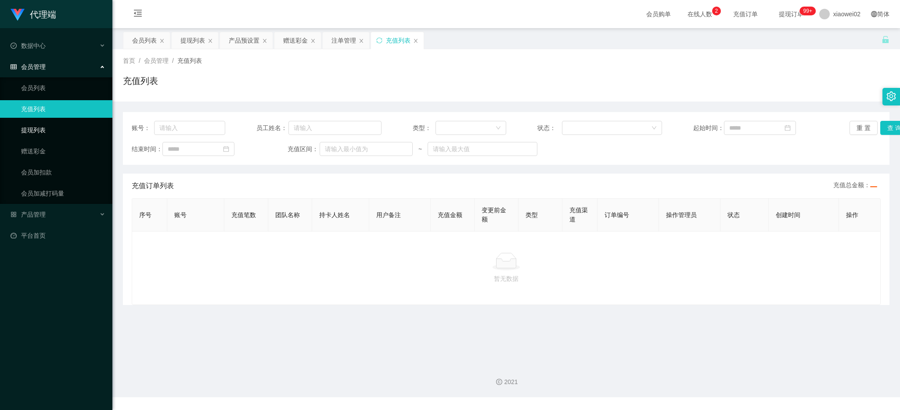
click at [45, 125] on link "提现列表" at bounding box center [63, 130] width 84 height 18
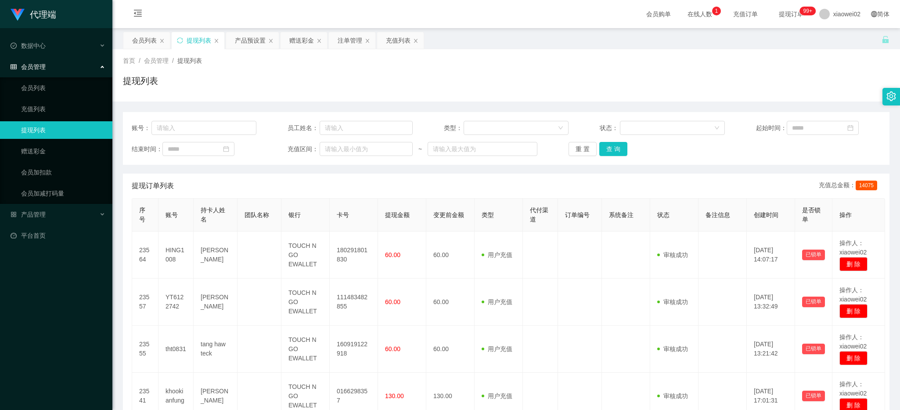
click at [38, 269] on div "代理端 数据中心 会员管理 会员列表 充值列表 提现列表 赠送彩金 会员加扣款 会员加减打码量 产品管理 平台首页" at bounding box center [56, 205] width 112 height 410
click at [75, 366] on div "代理端 数据中心 会员管理 会员列表 充值列表 提现列表 赠送彩金 会员加扣款 会员加减打码量 产品管理 平台首页" at bounding box center [56, 205] width 112 height 410
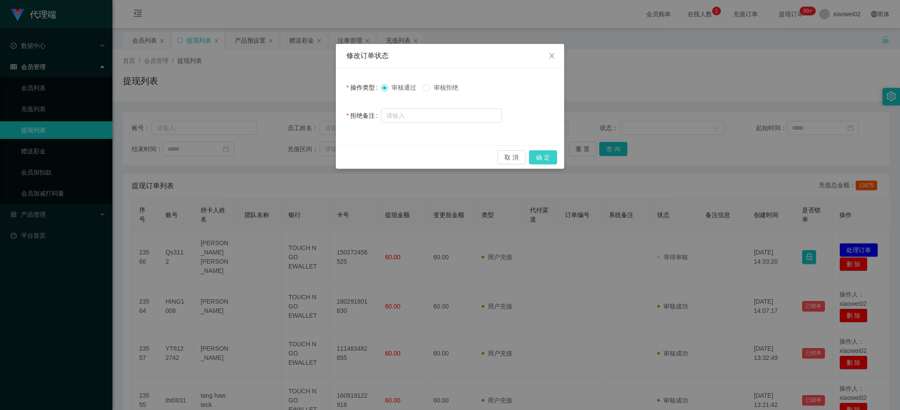
click at [534, 151] on button "确 定" at bounding box center [543, 157] width 28 height 14
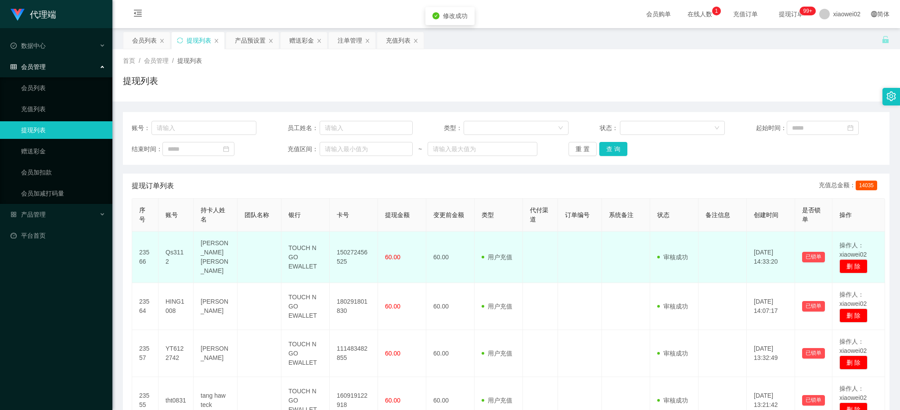
click at [350, 248] on td "150272456525" at bounding box center [354, 256] width 48 height 51
copy td "150272456525"
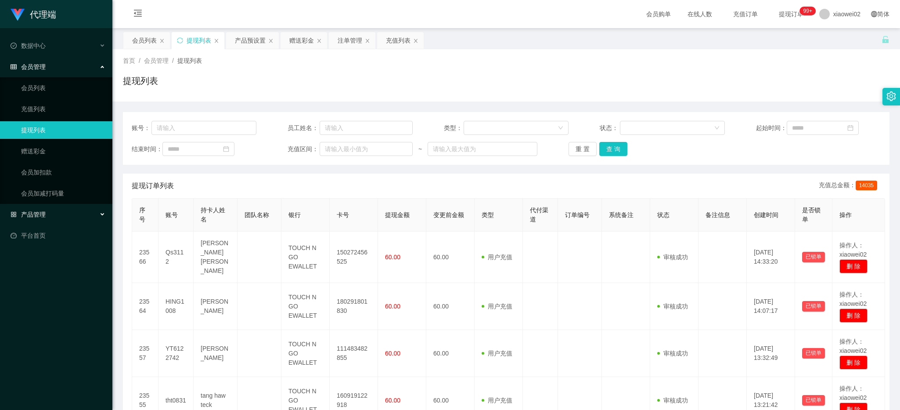
click at [52, 210] on div "产品管理" at bounding box center [56, 215] width 112 height 18
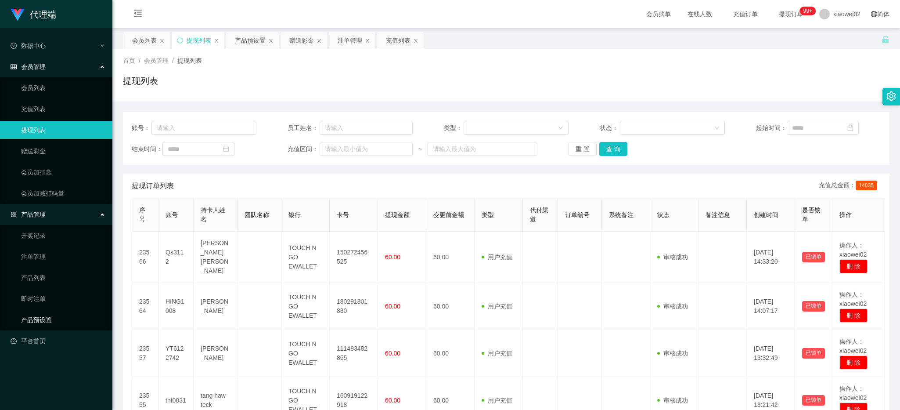
click at [55, 323] on link "产品预设置" at bounding box center [63, 320] width 84 height 18
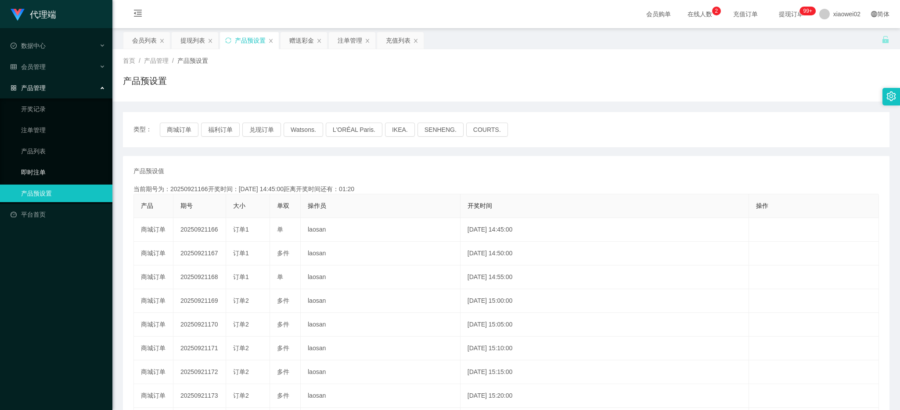
click at [61, 171] on link "即时注单" at bounding box center [63, 172] width 84 height 18
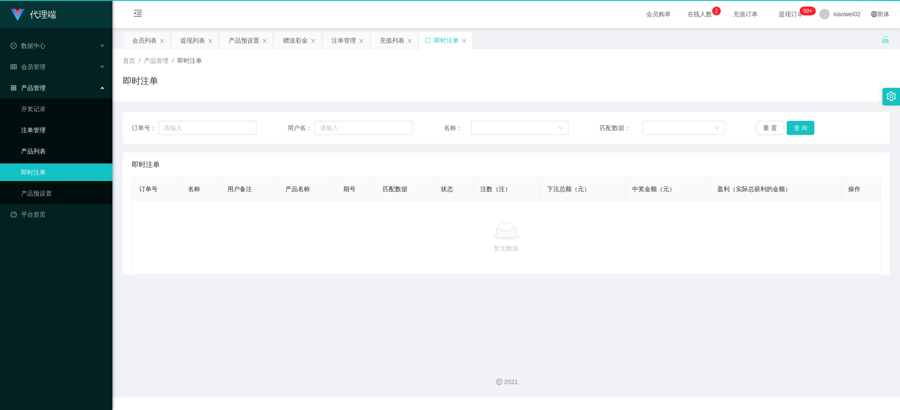
click at [67, 126] on link "注单管理" at bounding box center [63, 130] width 84 height 18
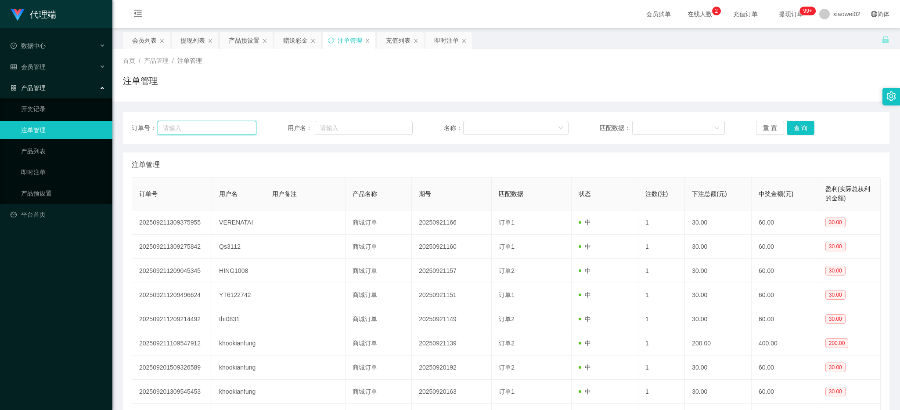
drag, startPoint x: 209, startPoint y: 132, endPoint x: 286, endPoint y: 137, distance: 76.6
click at [211, 132] on input "text" at bounding box center [207, 128] width 99 height 14
click at [321, 127] on input "text" at bounding box center [364, 128] width 98 height 14
paste input "VERENATAI"
type input "VERENATAI"
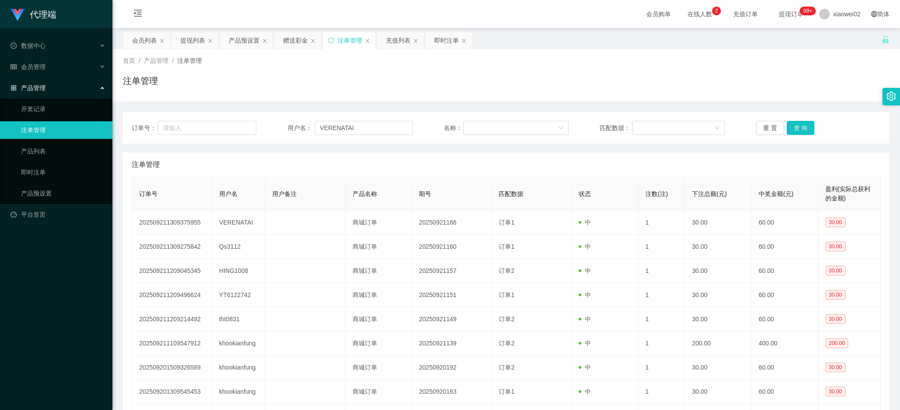
click at [811, 125] on div "重 置 查 询" at bounding box center [818, 128] width 125 height 14
click at [800, 129] on button "查 询" at bounding box center [801, 128] width 28 height 14
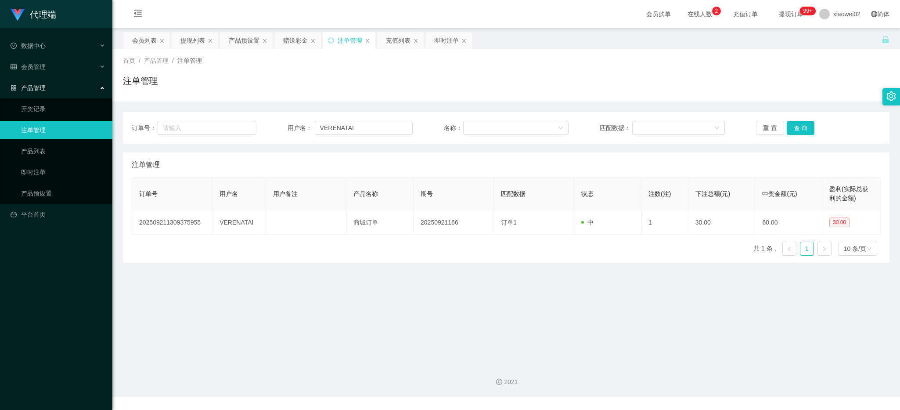
click at [512, 63] on div "首页 / 产品管理 / 注单管理 /" at bounding box center [506, 60] width 767 height 9
click at [36, 77] on ul "数据中心 会员管理 产品管理 开奖记录 注单管理 产品列表 即时注单 产品预设置 平台首页" at bounding box center [56, 130] width 112 height 204
click at [38, 71] on div "会员管理" at bounding box center [56, 67] width 112 height 18
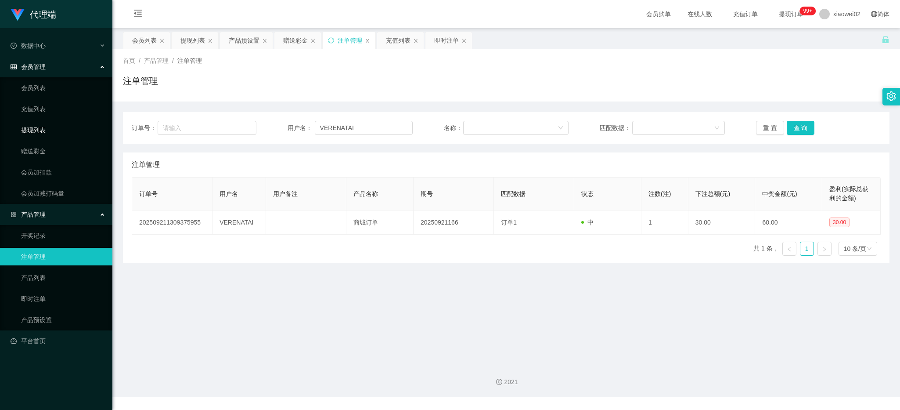
click at [41, 130] on link "提现列表" at bounding box center [63, 130] width 84 height 18
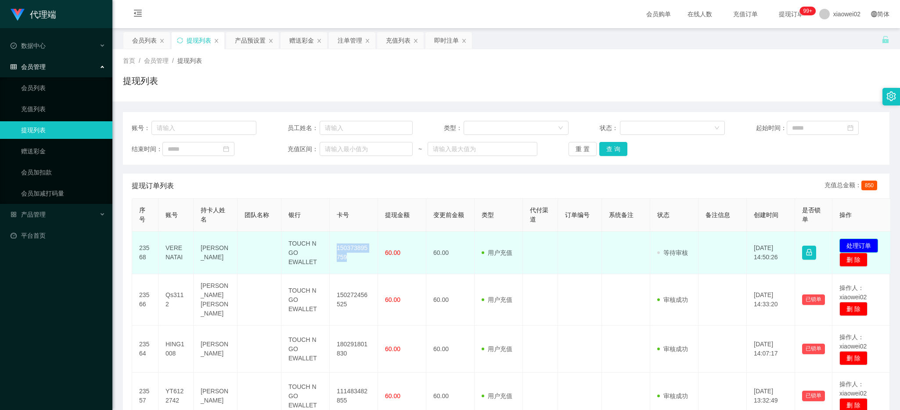
click at [867, 244] on button "处理订单" at bounding box center [859, 245] width 39 height 14
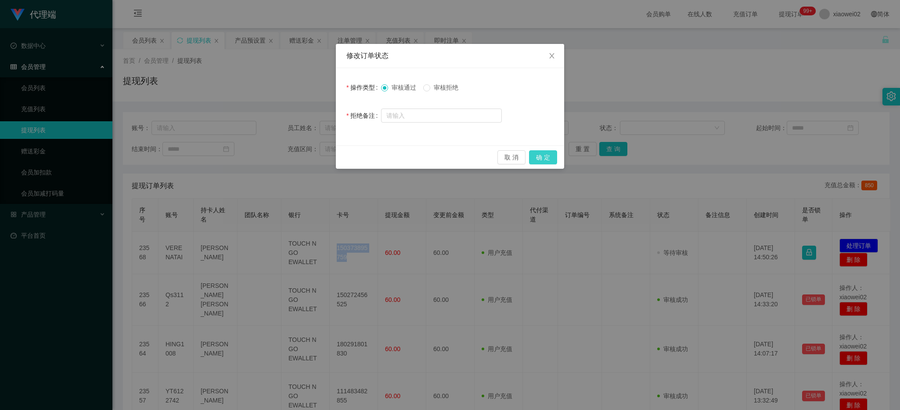
click at [549, 156] on button "确 定" at bounding box center [543, 157] width 28 height 14
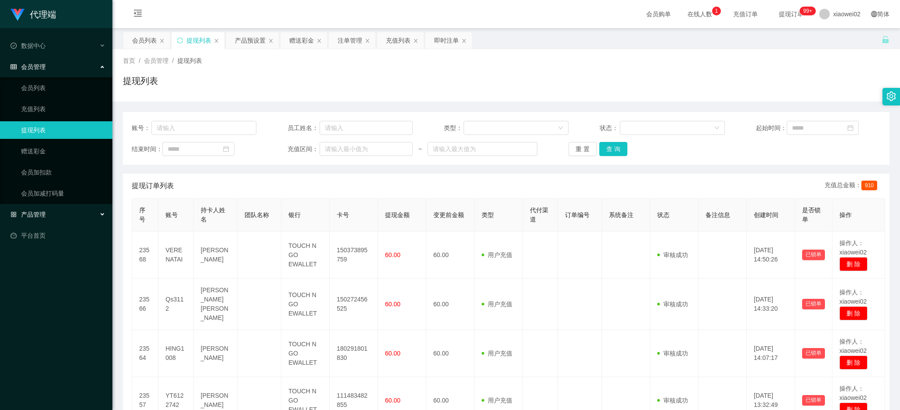
click at [47, 213] on div "产品管理" at bounding box center [56, 215] width 112 height 18
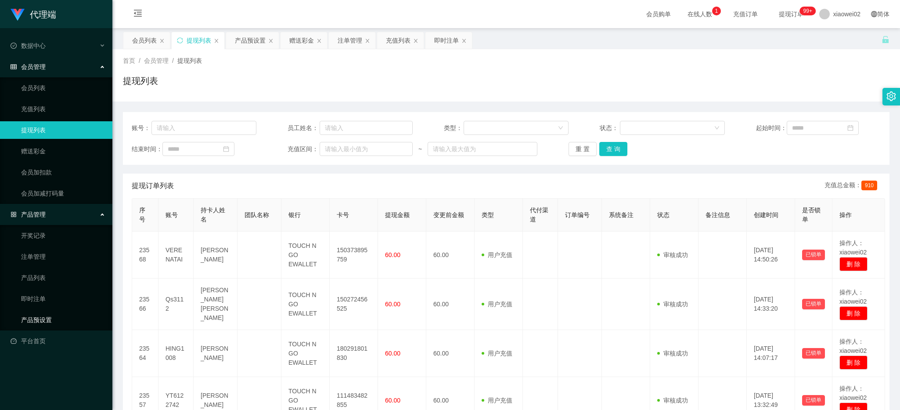
click at [58, 321] on link "产品预设置" at bounding box center [63, 320] width 84 height 18
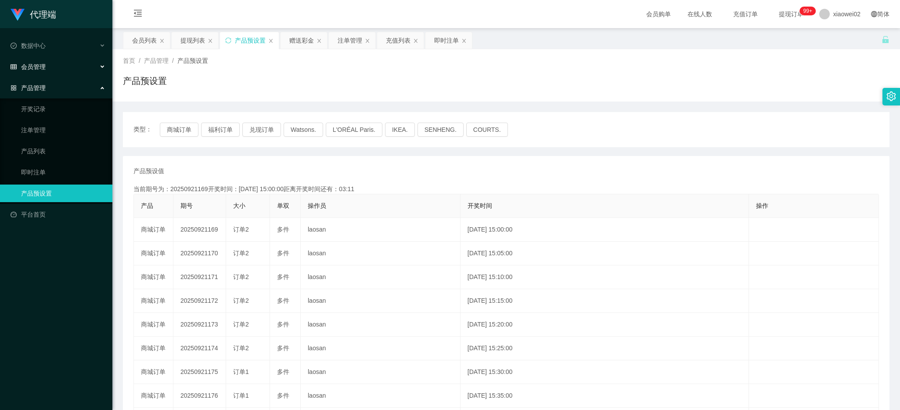
click at [42, 65] on span "会员管理" at bounding box center [28, 66] width 35 height 7
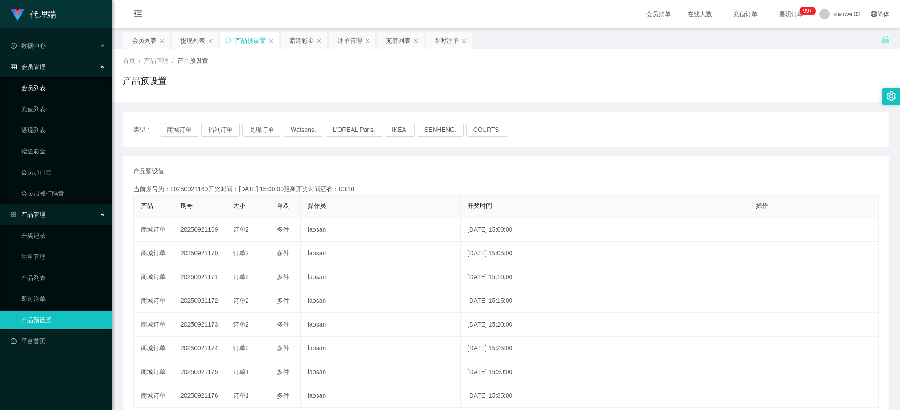
click at [44, 82] on link "会员列表" at bounding box center [63, 88] width 84 height 18
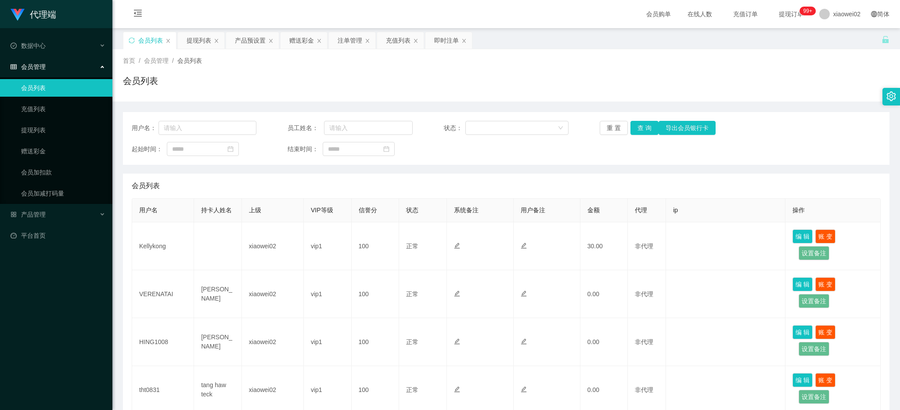
click at [87, 310] on div "代理端 数据中心 会员管理 会员列表 充值列表 提现列表 赠送彩金 会员加扣款 会员加减打码量 产品管理 平台首页" at bounding box center [56, 205] width 112 height 410
click at [79, 135] on link "提现列表" at bounding box center [63, 130] width 84 height 18
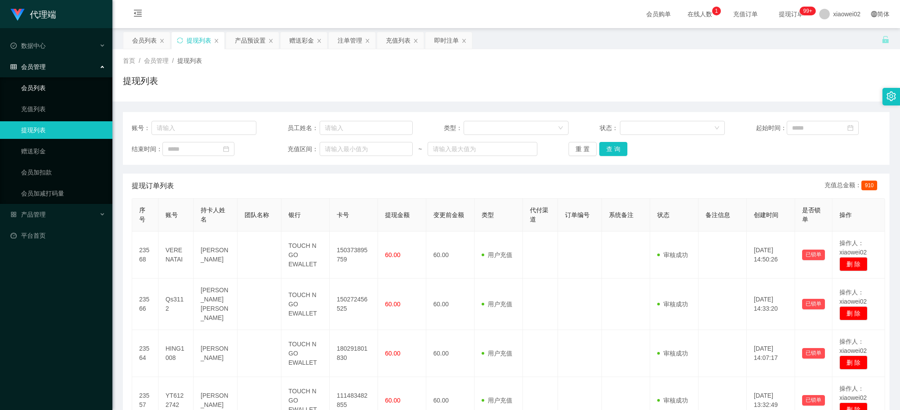
click at [46, 83] on link "会员列表" at bounding box center [63, 88] width 84 height 18
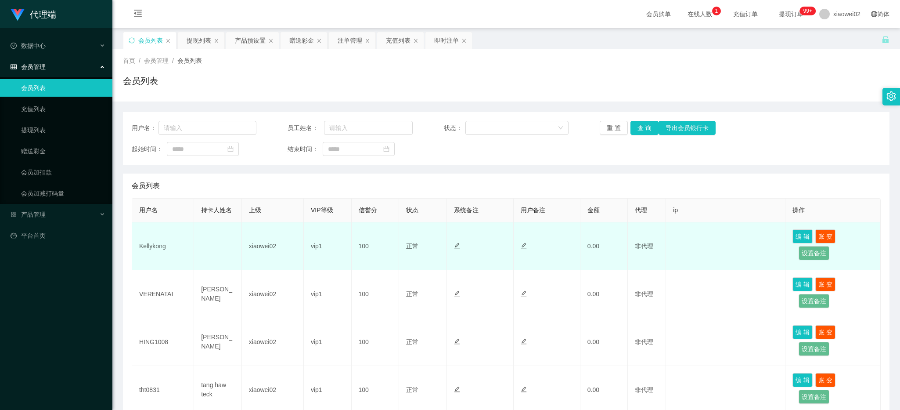
click at [156, 244] on td "Kellykong" at bounding box center [163, 246] width 62 height 48
copy td "Kellykong"
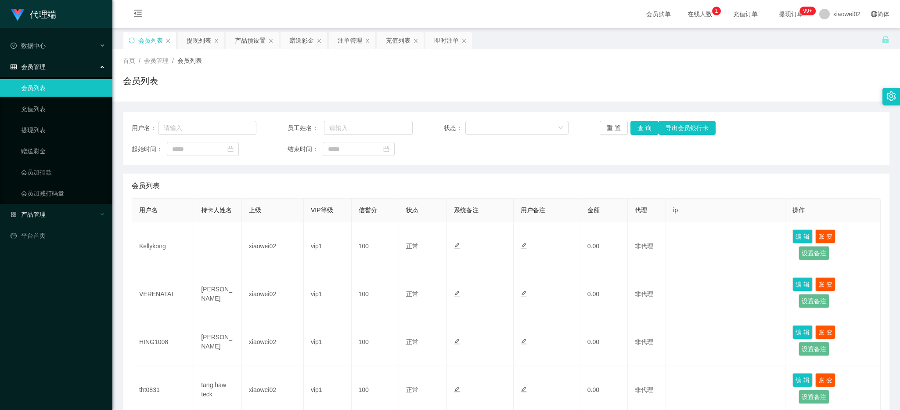
click at [51, 211] on div "产品管理" at bounding box center [56, 215] width 112 height 18
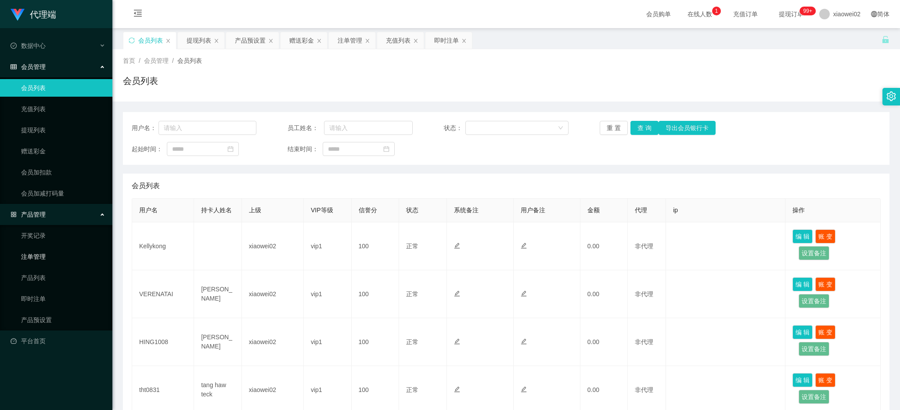
click at [43, 264] on link "注单管理" at bounding box center [63, 257] width 84 height 18
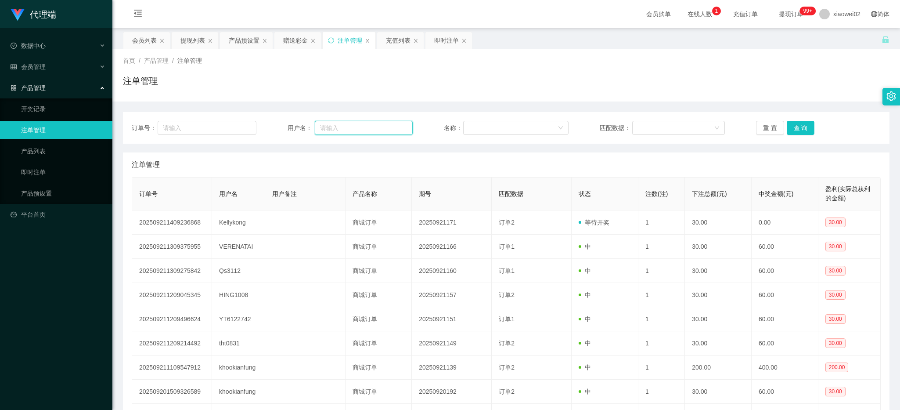
click at [345, 126] on input "text" at bounding box center [364, 128] width 98 height 14
paste input "Kellykong"
type input "Kellykong"
click at [793, 126] on button "查 询" at bounding box center [801, 128] width 28 height 14
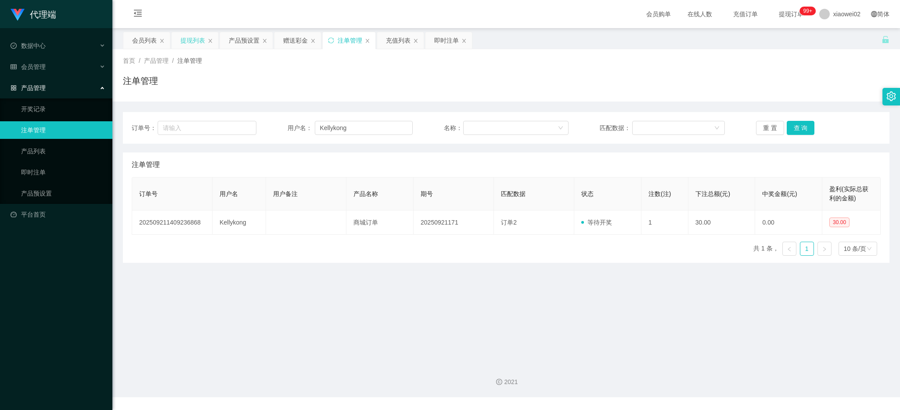
click at [187, 36] on div "提现列表" at bounding box center [192, 40] width 25 height 17
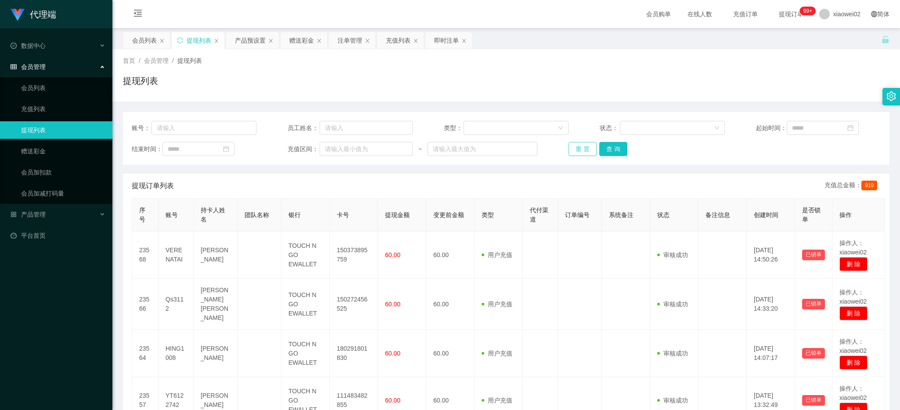
click at [582, 151] on button "重 置" at bounding box center [583, 149] width 28 height 14
click at [573, 155] on button "重 置" at bounding box center [583, 149] width 28 height 14
click at [574, 148] on div "重 置 查 询" at bounding box center [631, 149] width 125 height 14
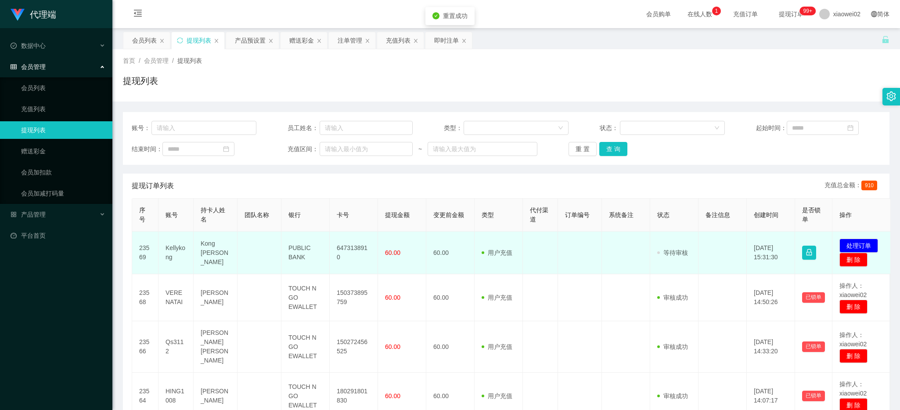
click at [350, 254] on td "6473138910" at bounding box center [354, 252] width 48 height 43
copy td "6473138910"
click at [848, 242] on button "处理订单" at bounding box center [859, 245] width 39 height 14
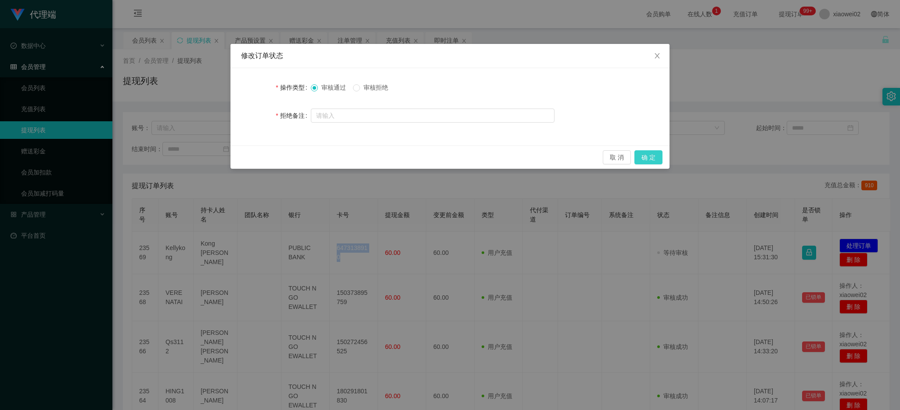
click at [646, 162] on button "确 定" at bounding box center [649, 157] width 28 height 14
